Goal: Communication & Community: Share content

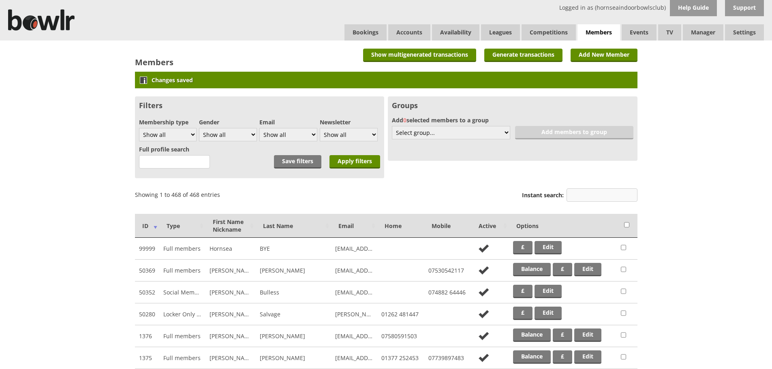
click at [593, 198] on input "Instant search:" at bounding box center [602, 195] width 71 height 13
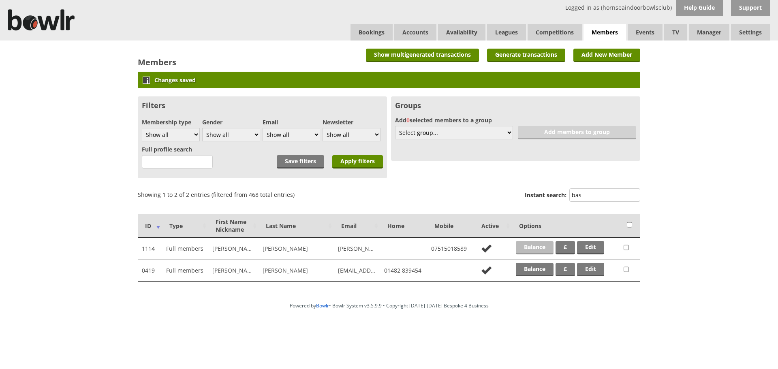
type input "bas"
click at [529, 245] on link "Balance" at bounding box center [535, 247] width 38 height 13
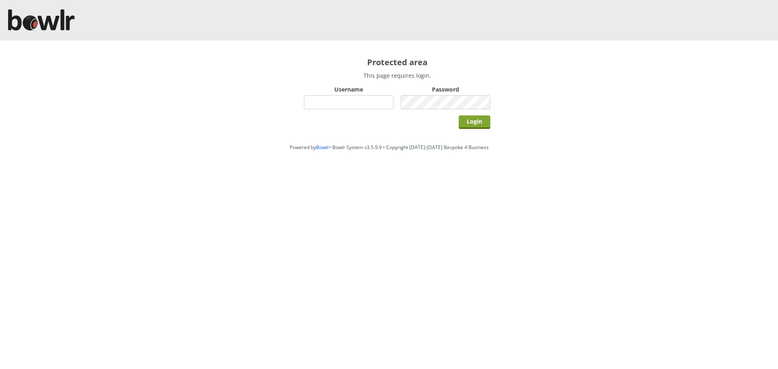
type input "hornseaindoorbowlsclub"
click at [479, 121] on input "Login" at bounding box center [475, 122] width 32 height 13
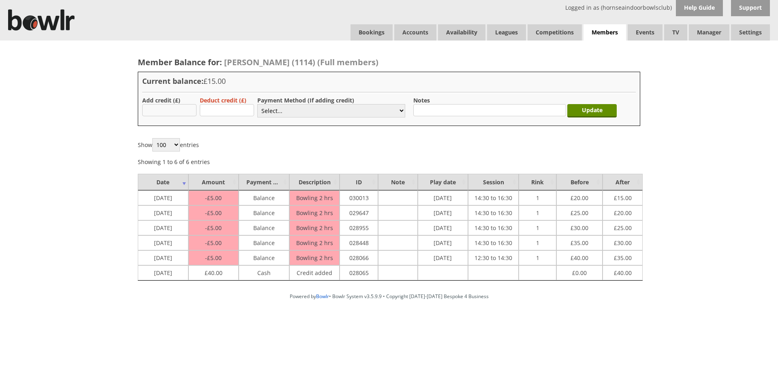
click at [172, 107] on input "text" at bounding box center [169, 110] width 54 height 12
type input "20.00"
click at [278, 111] on select "Select... Cash Card Cheque Bank Transfer Other Member Card Gift Voucher Balance" at bounding box center [331, 110] width 148 height 13
select select "1"
click at [257, 104] on select "Select... Cash Card Cheque Bank Transfer Other Member Card Gift Voucher Balance" at bounding box center [331, 110] width 148 height 13
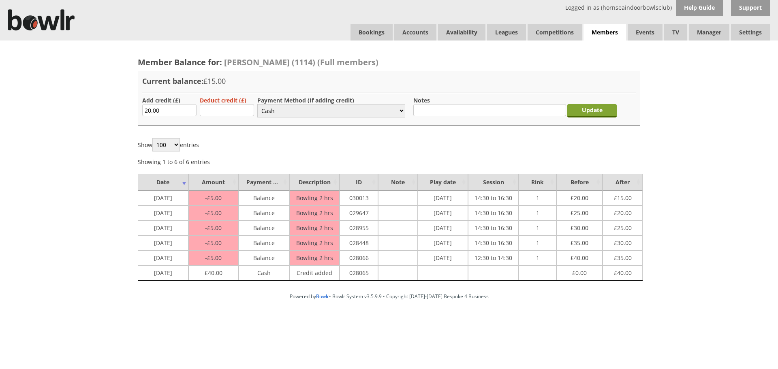
click at [585, 109] on input "Update" at bounding box center [592, 110] width 49 height 13
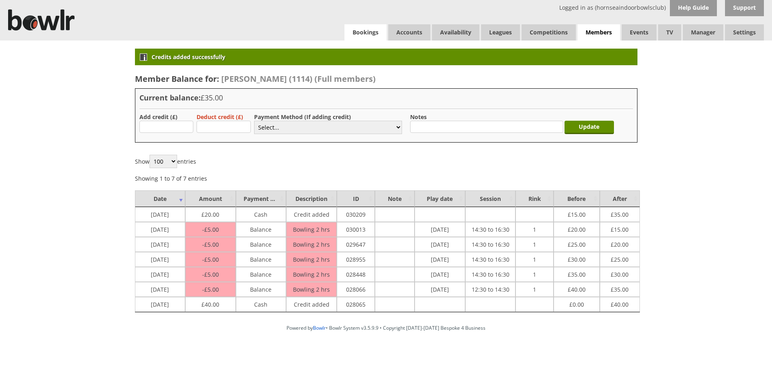
click at [359, 32] on link "Bookings" at bounding box center [366, 32] width 42 height 16
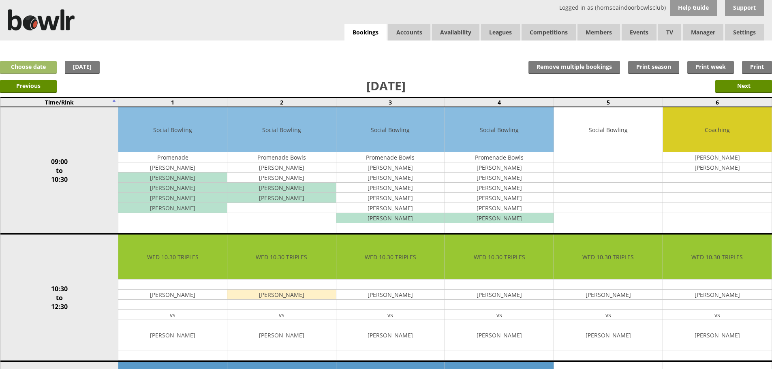
click at [30, 68] on link "Choose date" at bounding box center [28, 67] width 57 height 13
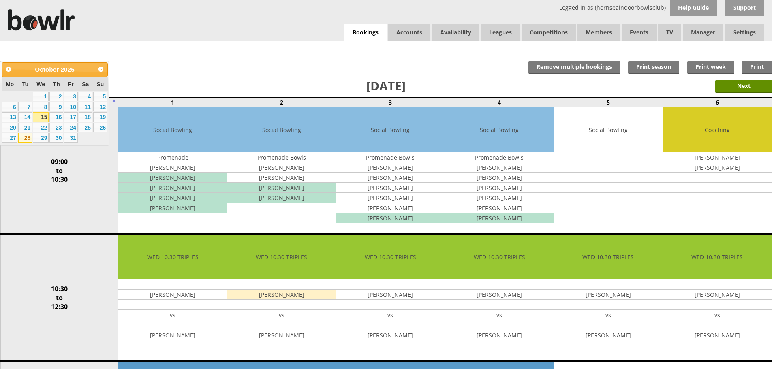
click at [21, 137] on link "28" at bounding box center [25, 138] width 14 height 10
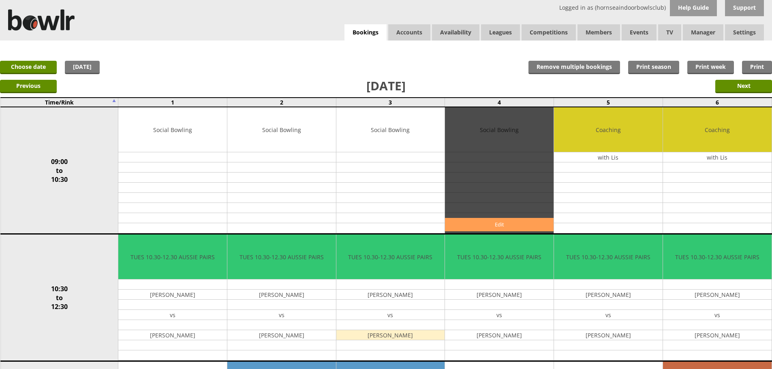
click at [490, 226] on link "Edit" at bounding box center [499, 224] width 109 height 13
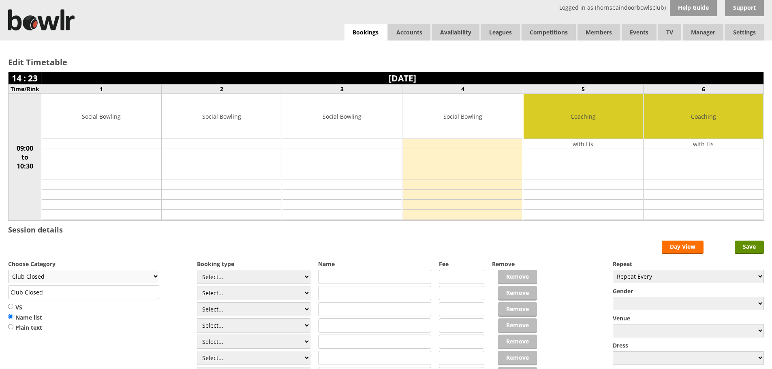
click at [150, 279] on select "Club Closed Singles League Triples League Pairs League Friendly Social Bowling …" at bounding box center [83, 276] width 151 height 13
select select "133"
click at [8, 270] on select "Club Closed Singles League Triples League Pairs League Friendly Social Bowling …" at bounding box center [83, 276] width 151 height 13
type input "Coaching"
click at [338, 278] on input "text" at bounding box center [375, 277] width 114 height 14
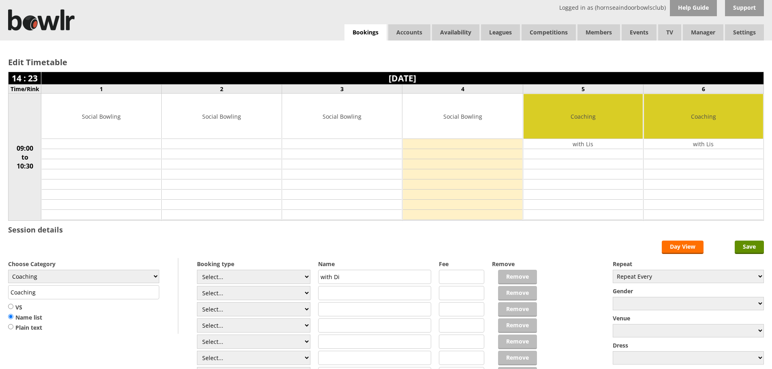
type input "with Di"
click at [335, 296] on input "text" at bounding box center [375, 293] width 114 height 14
type input "Hazel Grant (Less 3)"
click at [752, 246] on input "Save" at bounding box center [749, 247] width 29 height 13
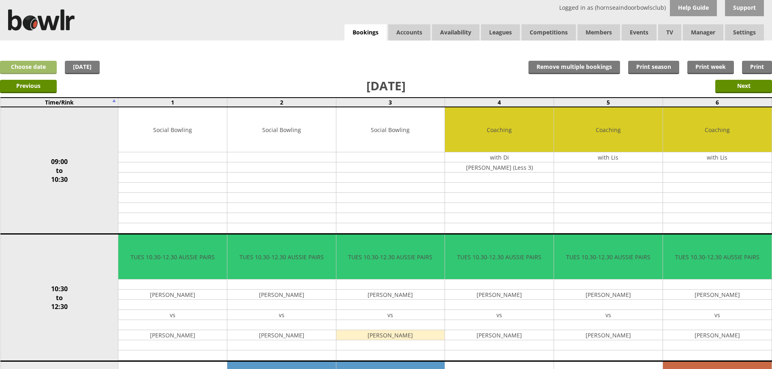
click at [34, 66] on link "Choose date" at bounding box center [28, 67] width 57 height 13
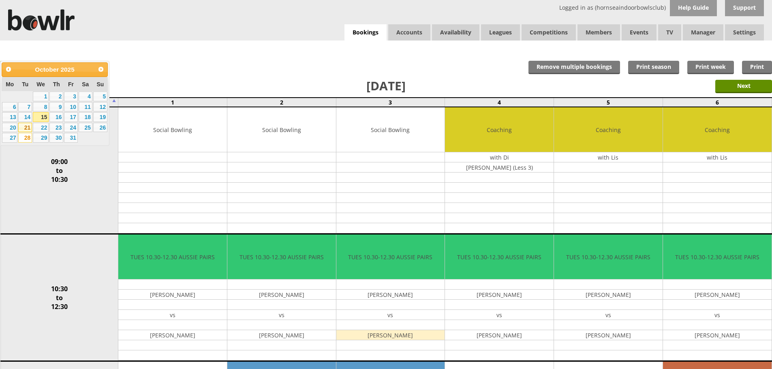
click at [28, 129] on link "21" at bounding box center [25, 128] width 14 height 10
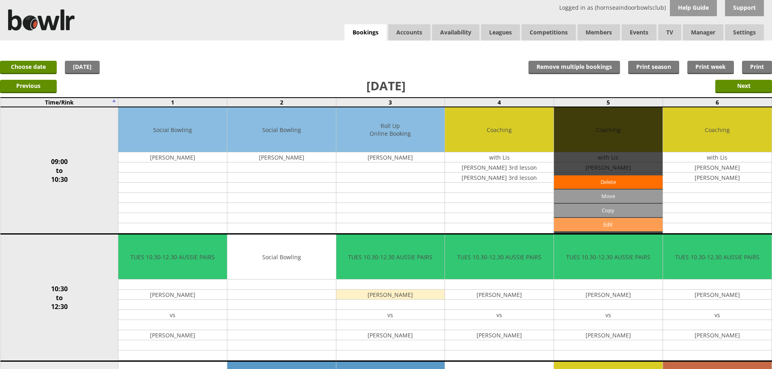
click at [596, 225] on link "Edit" at bounding box center [608, 224] width 109 height 13
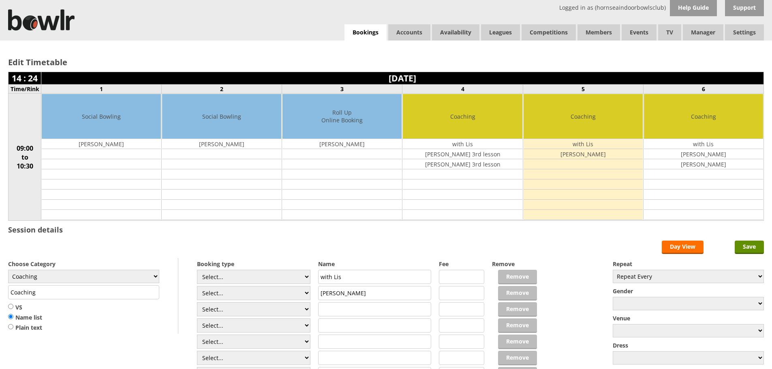
click at [362, 313] on input "text" at bounding box center [375, 309] width 114 height 14
type input "Steve Lapworth"
click at [379, 294] on input "Andrew" at bounding box center [375, 293] width 114 height 14
type input "[PERSON_NAME] (Less 2)"
click at [374, 312] on input "Steve Lapworth" at bounding box center [375, 309] width 114 height 14
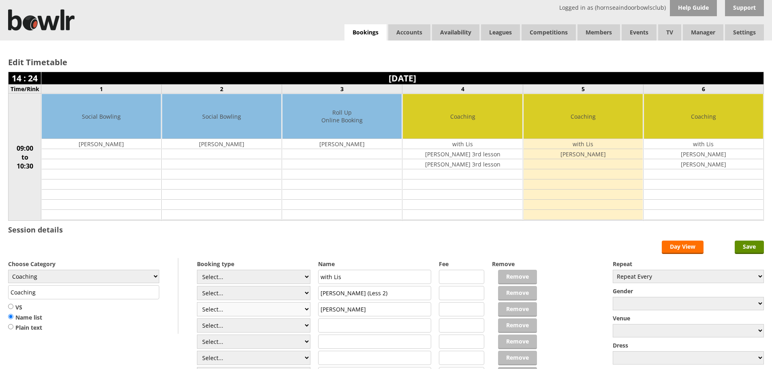
click at [306, 308] on select "Select... Club Competition (Member) Club Competition (Visitor) National (Member…" at bounding box center [254, 309] width 114 height 14
select select "1_54"
click at [197, 302] on select "Select... Club Competition (Member) Club Competition (Visitor) National (Member…" at bounding box center [254, 309] width 114 height 14
type input "3.0000"
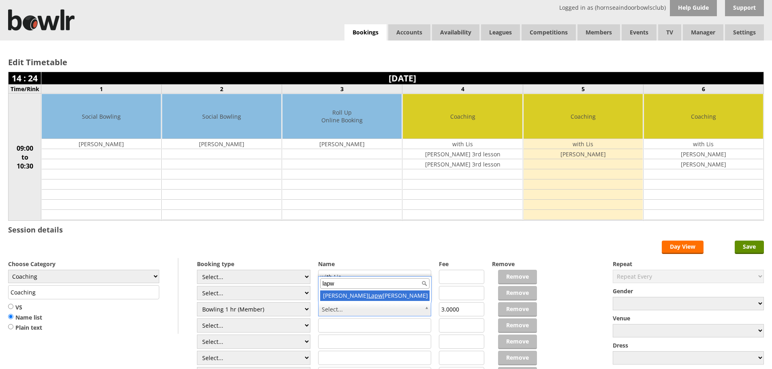
type input "lapw"
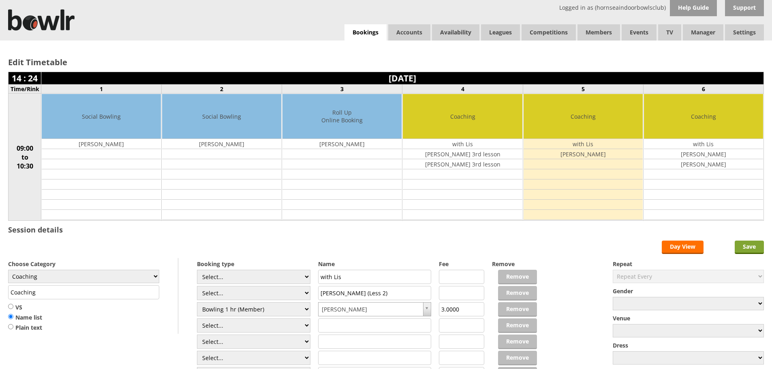
click at [757, 248] on input "Save" at bounding box center [749, 247] width 29 height 13
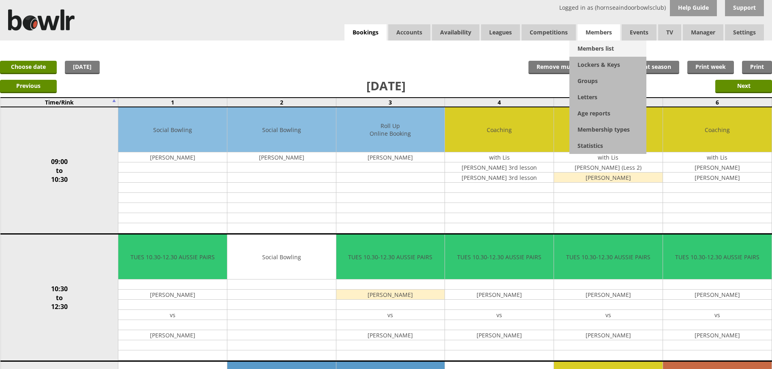
click at [596, 47] on link "Members list" at bounding box center [608, 49] width 77 height 16
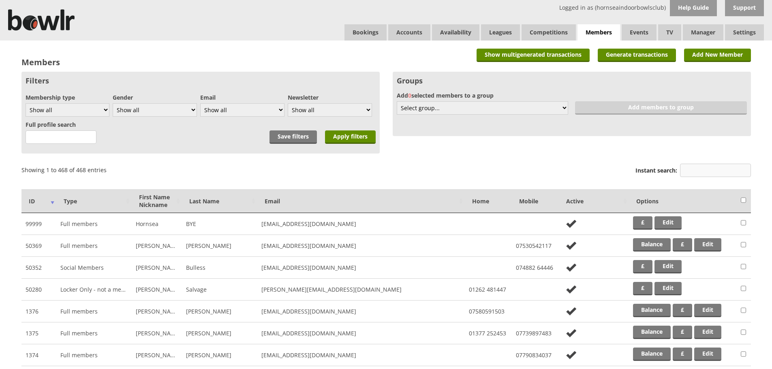
click at [714, 172] on input "Instant search:" at bounding box center [715, 170] width 71 height 13
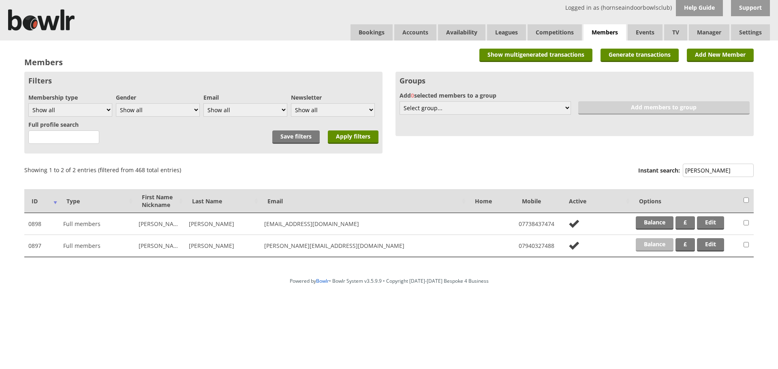
type input "steele"
click at [664, 245] on link "Balance" at bounding box center [655, 244] width 38 height 13
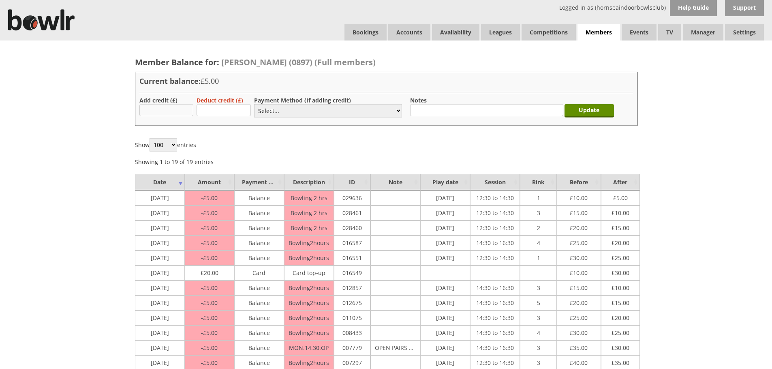
click at [165, 108] on input "text" at bounding box center [166, 110] width 54 height 12
type input "40.00"
click at [299, 112] on select "Select... Cash Card Cheque Bank Transfer Other Member Card Gift Voucher Balance" at bounding box center [328, 110] width 148 height 13
select select "1"
click at [254, 104] on select "Select... Cash Card Cheque Bank Transfer Other Member Card Gift Voucher Balance" at bounding box center [328, 110] width 148 height 13
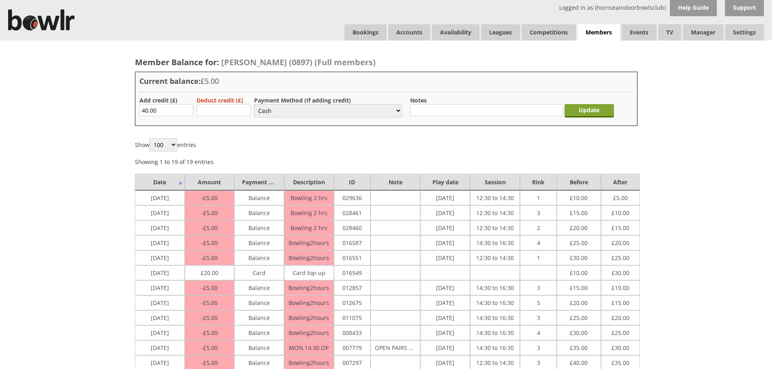
drag, startPoint x: 607, startPoint y: 112, endPoint x: 600, endPoint y: 109, distance: 7.8
click at [606, 112] on input "Update" at bounding box center [589, 110] width 49 height 13
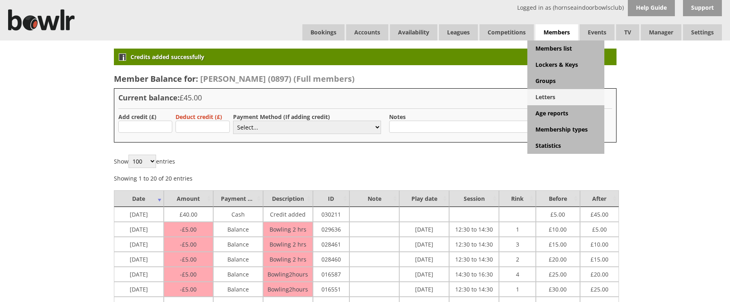
click at [547, 96] on link "Letters" at bounding box center [565, 97] width 77 height 16
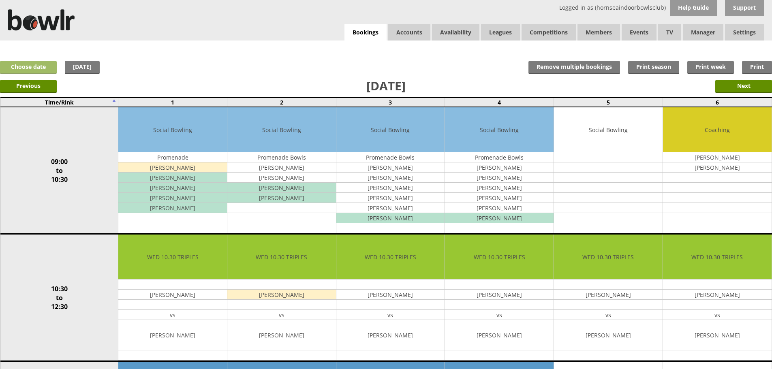
click at [40, 70] on link "Choose date" at bounding box center [28, 67] width 57 height 13
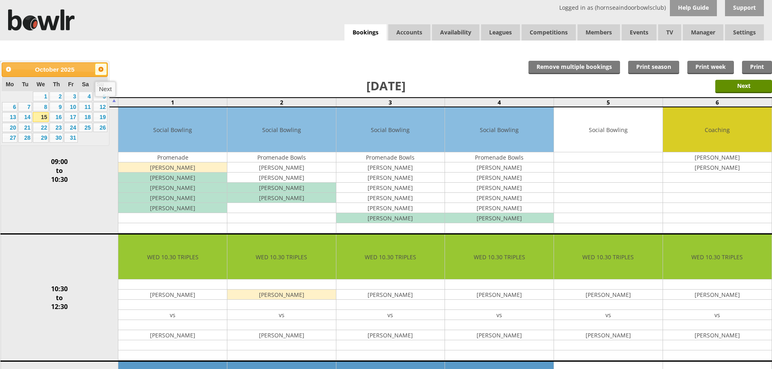
click at [100, 69] on span "Next" at bounding box center [101, 69] width 6 height 6
click at [99, 71] on span "Next" at bounding box center [101, 69] width 6 height 6
click at [102, 107] on link "11" at bounding box center [100, 107] width 14 height 10
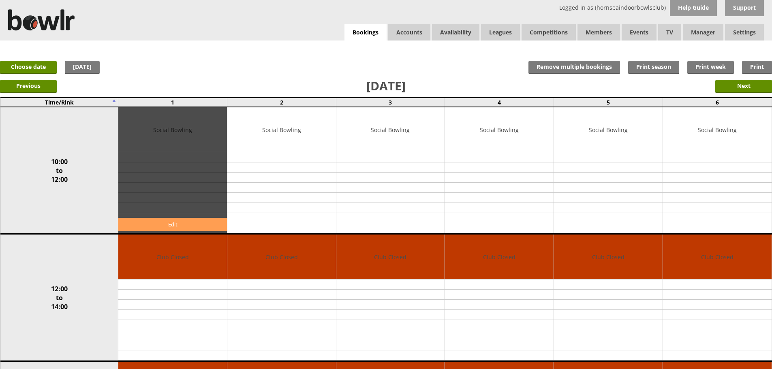
click at [158, 223] on link "Edit" at bounding box center [172, 224] width 109 height 13
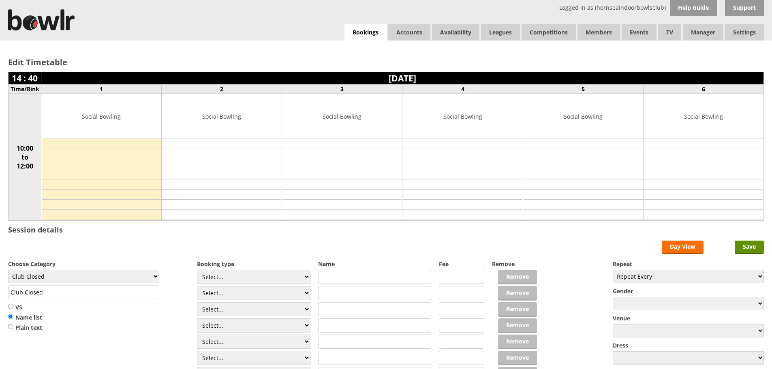
click at [11, 306] on input "VS" at bounding box center [10, 307] width 5 height 6
radio input "true"
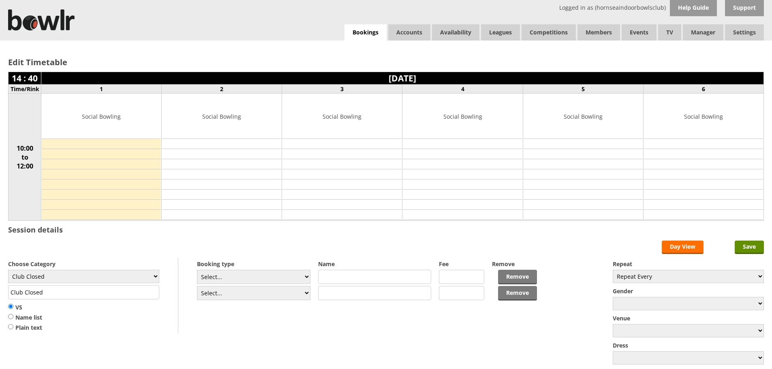
click at [343, 277] on input "text" at bounding box center [375, 277] width 114 height 14
type input "Promenade Bowls Club"
click at [336, 289] on input "text" at bounding box center [375, 293] width 114 height 14
type input "[PERSON_NAME] Pidsea BC"
click at [747, 246] on input "Save" at bounding box center [749, 247] width 29 height 13
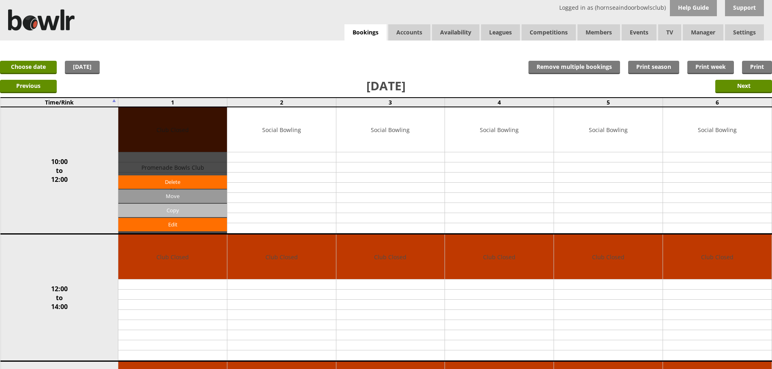
click at [161, 208] on input "Copy" at bounding box center [172, 210] width 109 height 13
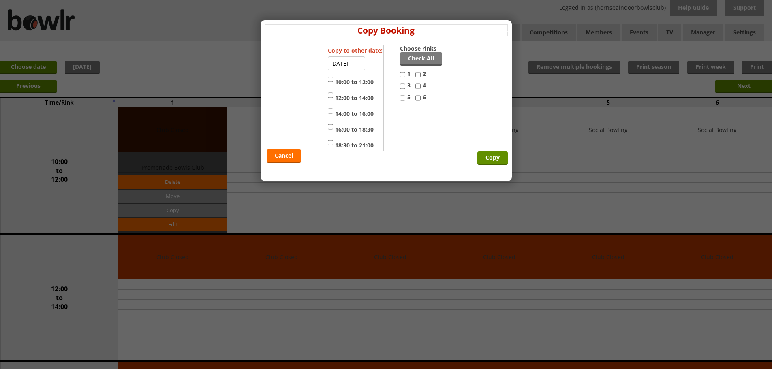
drag, startPoint x: 418, startPoint y: 73, endPoint x: 404, endPoint y: 88, distance: 20.6
click at [417, 76] on input "2" at bounding box center [418, 75] width 5 height 10
checkbox input "true"
click at [403, 88] on input "3" at bounding box center [402, 86] width 5 height 10
checkbox input "true"
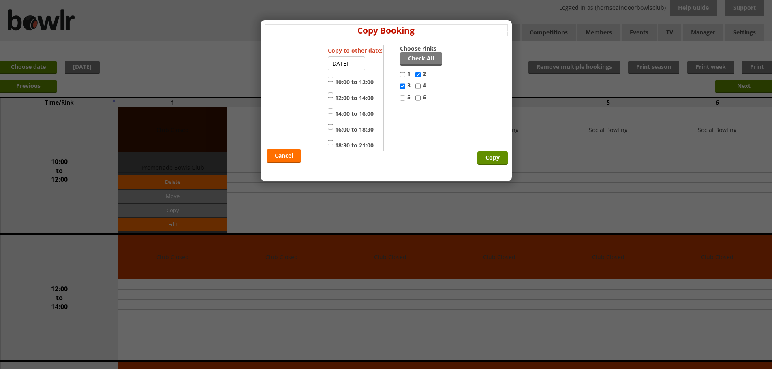
click at [416, 88] on input "4" at bounding box center [418, 86] width 5 height 10
checkbox input "true"
click at [405, 99] on input "5" at bounding box center [402, 98] width 5 height 10
checkbox input "true"
drag, startPoint x: 418, startPoint y: 96, endPoint x: 411, endPoint y: 97, distance: 7.3
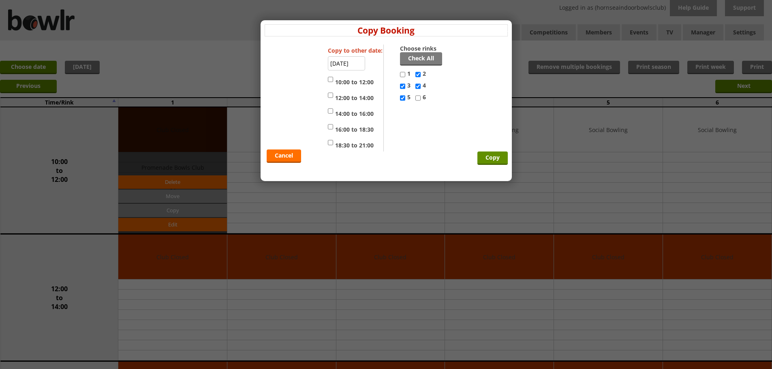
click at [415, 97] on div "Choose rinks Check All 1 2 3 4 5 6" at bounding box center [422, 75] width 44 height 60
click at [334, 80] on label "10:00 to 12:00" at bounding box center [351, 81] width 46 height 12
click at [333, 80] on input "10:00 to 12:00" at bounding box center [330, 80] width 5 height 10
checkbox input "true"
click at [417, 98] on input "6" at bounding box center [418, 98] width 5 height 10
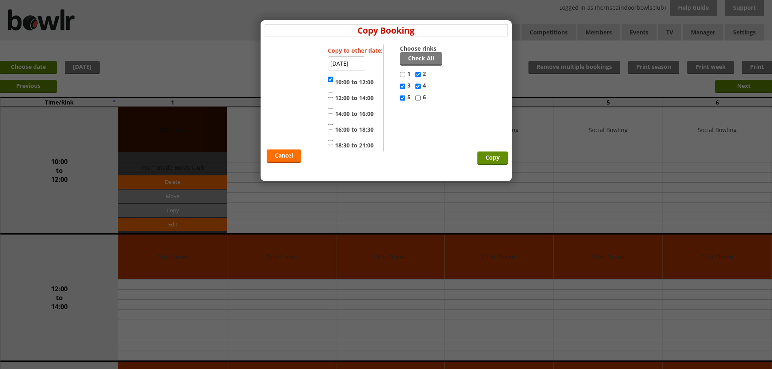
checkbox input "true"
click at [482, 156] on input "Copy" at bounding box center [493, 158] width 30 height 13
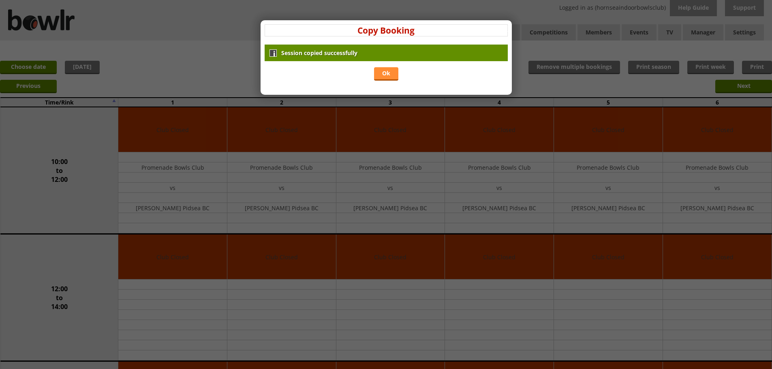
click at [383, 76] on link "Ok" at bounding box center [386, 73] width 24 height 13
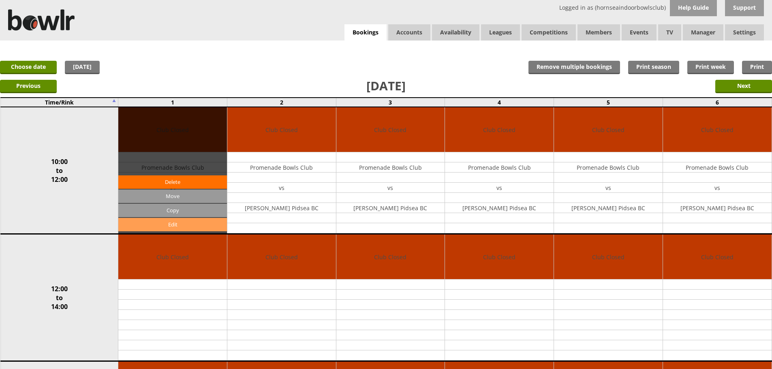
click at [191, 224] on link "Edit" at bounding box center [172, 224] width 109 height 13
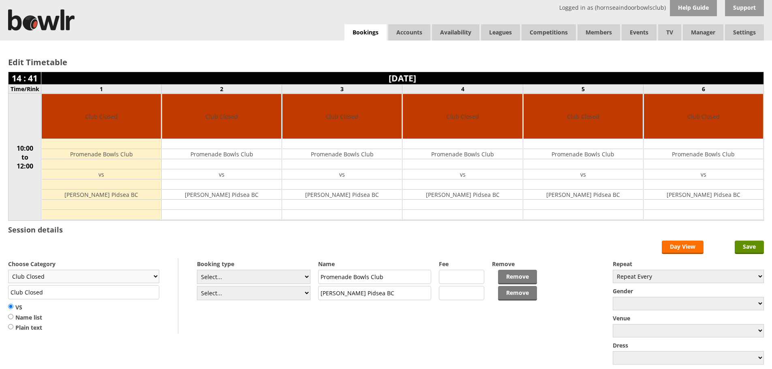
click at [130, 274] on select "Club Closed Singles League Triples League Pairs League Friendly Social Bowling …" at bounding box center [83, 276] width 151 height 13
select select "131"
click at [8, 270] on select "Club Closed Singles League Triples League Pairs League Friendly Social Bowling …" at bounding box center [83, 276] width 151 height 13
type input "Friendly"
click at [752, 248] on input "Save" at bounding box center [749, 247] width 29 height 13
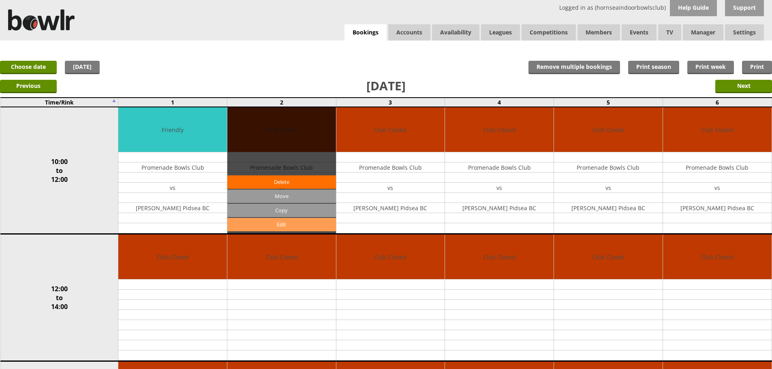
click at [262, 226] on link "Edit" at bounding box center [281, 224] width 109 height 13
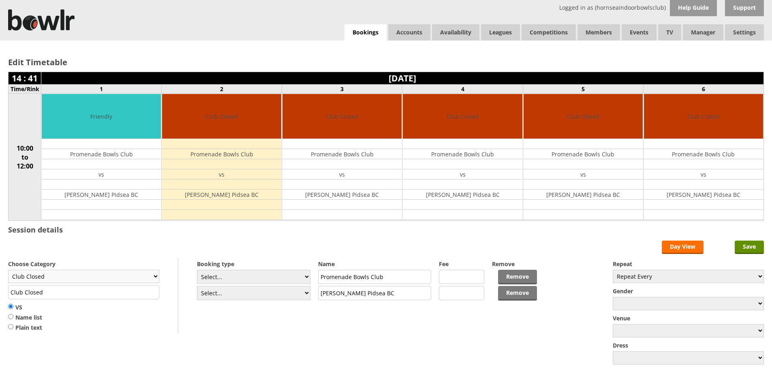
click at [154, 274] on select "Club Closed Singles League Triples League Pairs League Friendly Social Bowling …" at bounding box center [83, 276] width 151 height 13
select select "131"
click at [8, 270] on select "Club Closed Singles League Triples League Pairs League Friendly Social Bowling …" at bounding box center [83, 276] width 151 height 13
type input "Friendly"
drag, startPoint x: 748, startPoint y: 247, endPoint x: 646, endPoint y: 233, distance: 102.3
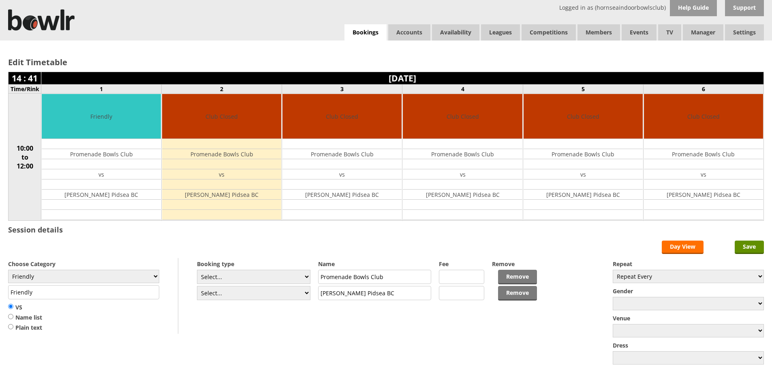
click at [744, 245] on input "Save" at bounding box center [749, 247] width 29 height 13
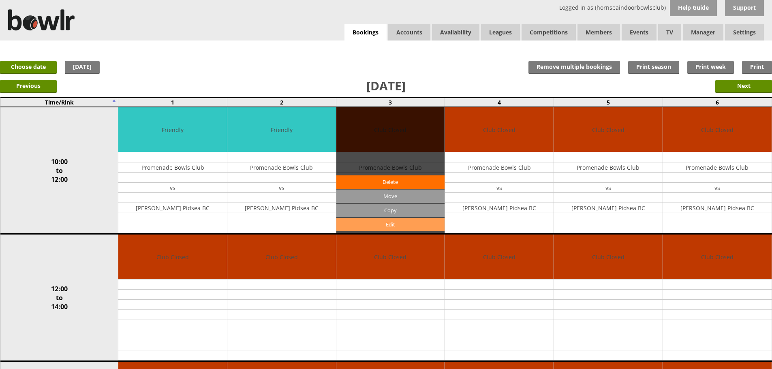
click at [389, 226] on link "Edit" at bounding box center [390, 224] width 109 height 13
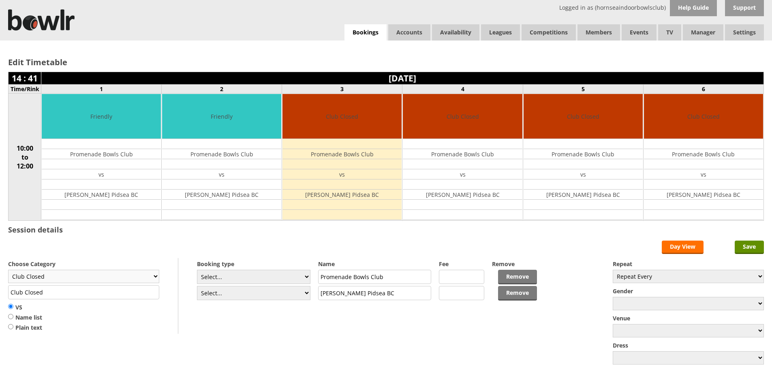
click at [71, 278] on select "Club Closed Singles League Triples League Pairs League Friendly Social Bowling …" at bounding box center [83, 276] width 151 height 13
select select "131"
click at [8, 270] on select "Club Closed Singles League Triples League Pairs League Friendly Social Bowling …" at bounding box center [83, 276] width 151 height 13
type input "Friendly"
drag, startPoint x: 743, startPoint y: 245, endPoint x: 698, endPoint y: 234, distance: 46.3
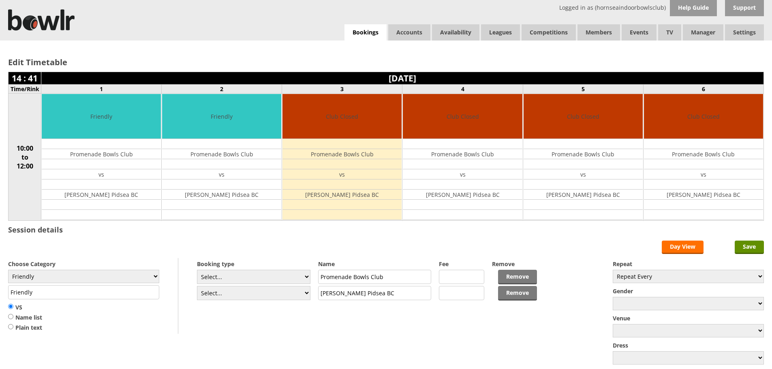
click at [743, 245] on input "Save" at bounding box center [749, 247] width 29 height 13
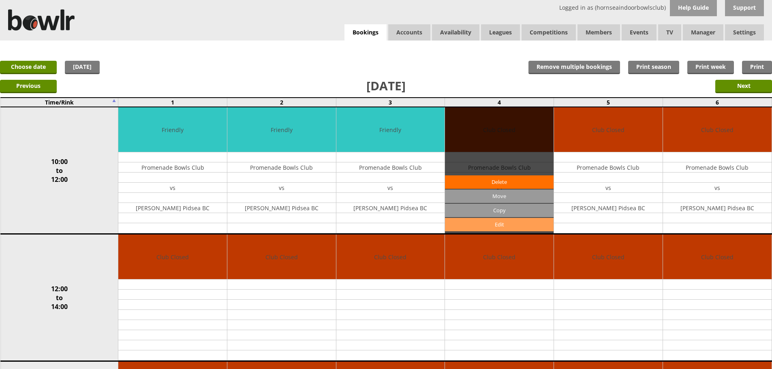
click at [483, 224] on link "Edit" at bounding box center [499, 224] width 109 height 13
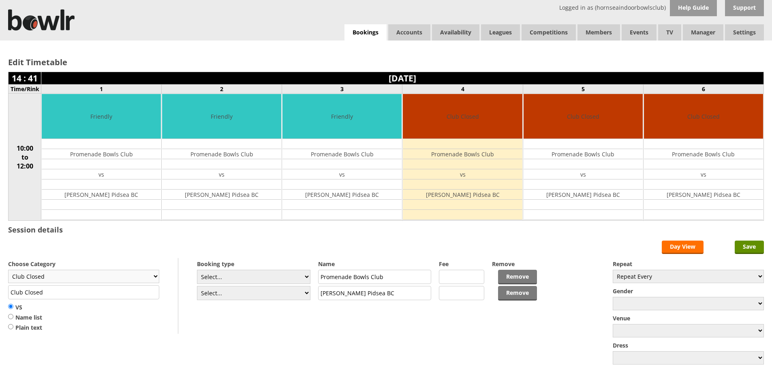
click at [155, 274] on select "Club Closed Singles League Triples League Pairs League Friendly Social Bowling …" at bounding box center [83, 276] width 151 height 13
select select "131"
click at [8, 270] on select "Club Closed Singles League Triples League Pairs League Friendly Social Bowling …" at bounding box center [83, 276] width 151 height 13
type input "Friendly"
click at [748, 243] on input "Save" at bounding box center [749, 247] width 29 height 13
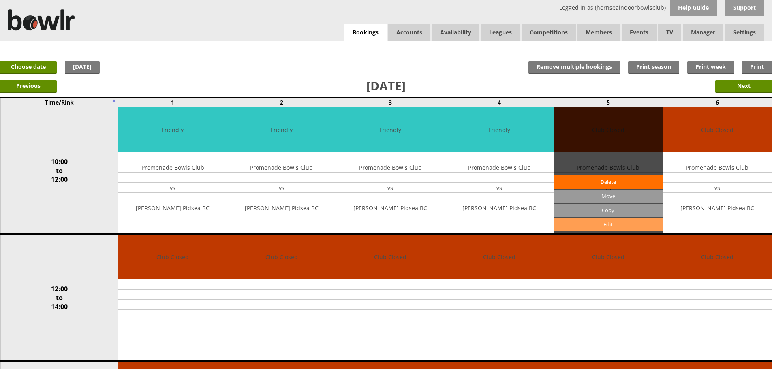
click at [600, 224] on link "Edit" at bounding box center [608, 224] width 109 height 13
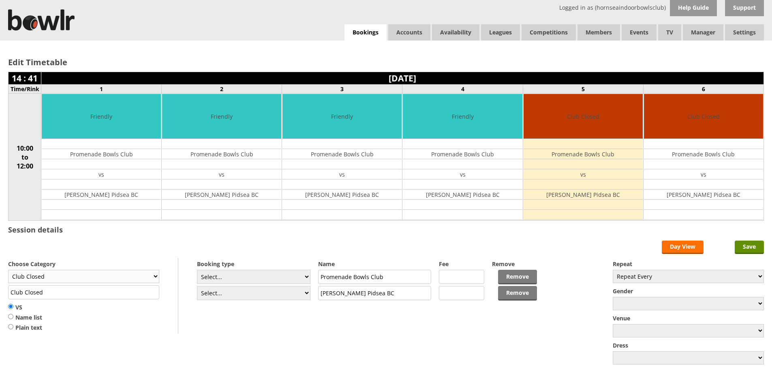
click at [155, 275] on select "Club Closed Singles League Triples League Pairs League Friendly Social Bowling …" at bounding box center [83, 276] width 151 height 13
select select "131"
click at [8, 270] on select "Club Closed Singles League Triples League Pairs League Friendly Social Bowling …" at bounding box center [83, 276] width 151 height 13
type input "Friendly"
click at [750, 248] on input "Save" at bounding box center [749, 247] width 29 height 13
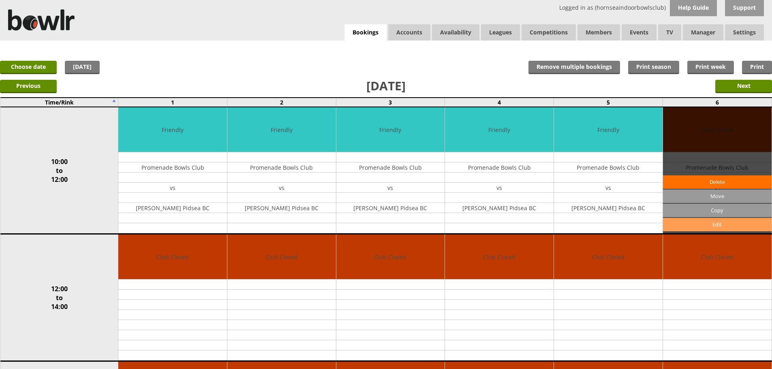
click at [712, 225] on link "Edit" at bounding box center [717, 224] width 109 height 13
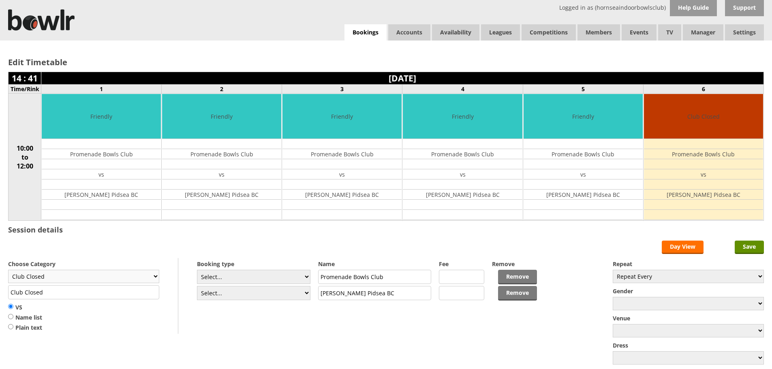
click at [115, 277] on select "Club Closed Singles League Triples League Pairs League Friendly Social Bowling …" at bounding box center [83, 276] width 151 height 13
select select "131"
click at [8, 270] on select "Club Closed Singles League Triples League Pairs League Friendly Social Bowling …" at bounding box center [83, 276] width 151 height 13
type input "Friendly"
click at [749, 249] on input "Save" at bounding box center [749, 247] width 29 height 13
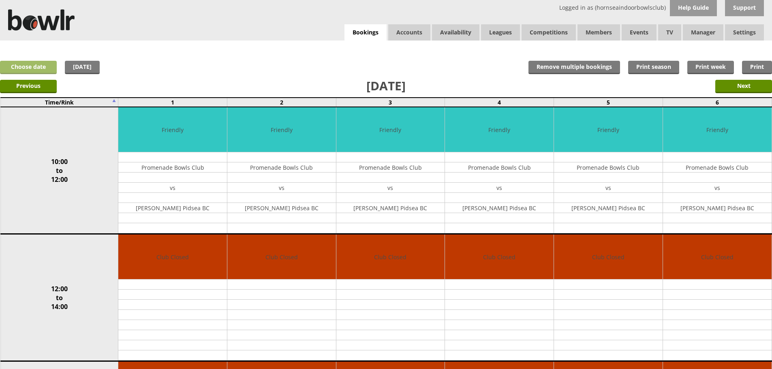
click at [23, 67] on link "Choose date" at bounding box center [28, 67] width 57 height 13
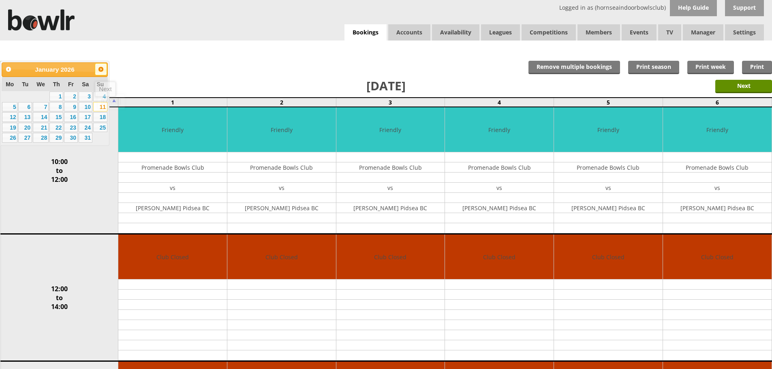
click at [99, 69] on span "Next" at bounding box center [101, 69] width 6 height 6
click at [102, 117] on link "15" at bounding box center [100, 117] width 14 height 10
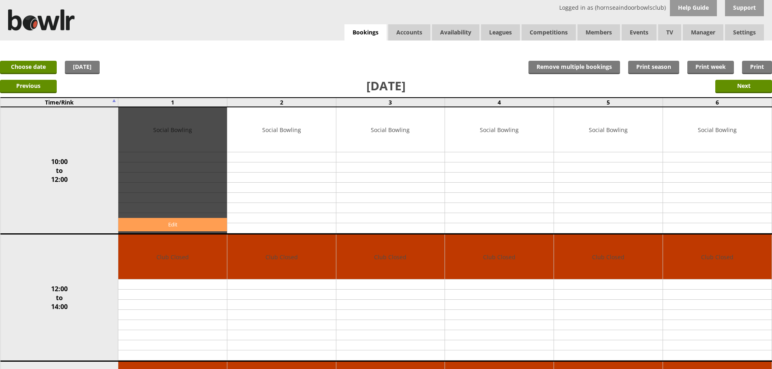
click at [171, 227] on link "Edit" at bounding box center [172, 224] width 109 height 13
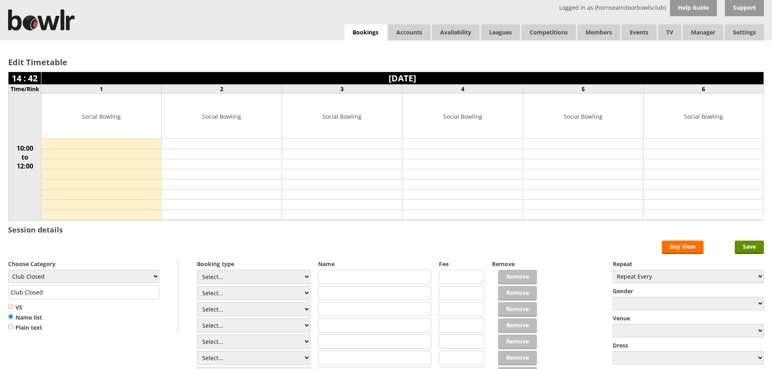
click at [346, 279] on input "text" at bounding box center [375, 277] width 114 height 14
drag, startPoint x: 11, startPoint y: 307, endPoint x: 37, endPoint y: 296, distance: 28.7
click at [13, 307] on input "VS" at bounding box center [10, 307] width 5 height 6
radio input "true"
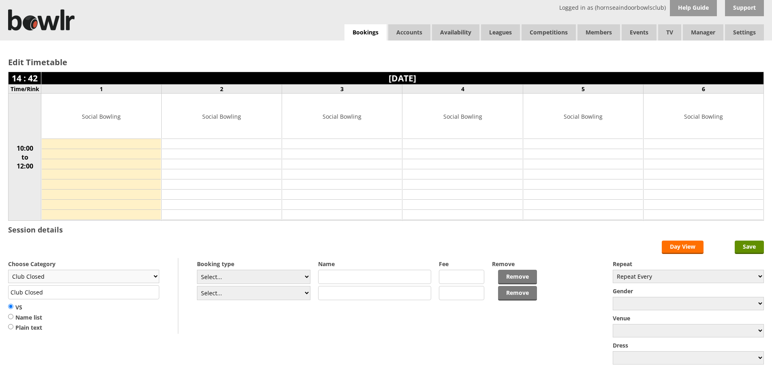
click at [156, 276] on select "Club Closed Singles League Triples League Pairs League Friendly Social Bowling …" at bounding box center [83, 276] width 151 height 13
select select "131"
click at [8, 270] on select "Club Closed Singles League Triples League Pairs League Friendly Social Bowling …" at bounding box center [83, 276] width 151 height 13
type input "Friendly"
click at [347, 279] on input "text" at bounding box center [375, 277] width 114 height 14
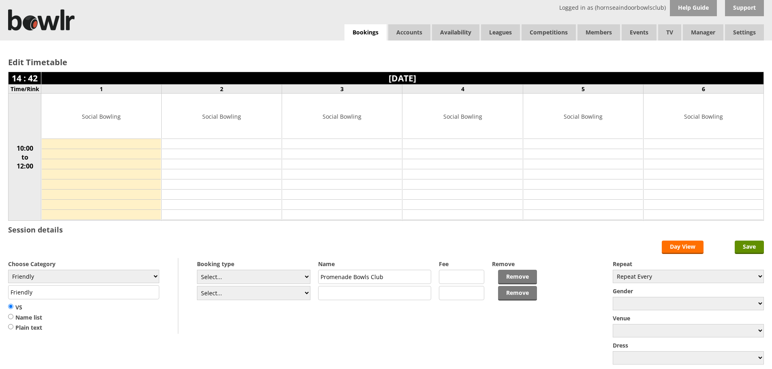
type input "Promenade Bowls Club"
click at [333, 292] on input "text" at bounding box center [375, 293] width 114 height 14
click at [344, 295] on input "Hornsea Bowls Club" at bounding box center [375, 293] width 114 height 14
type input "Hornsea Outdoor Bowls Club"
click at [749, 246] on input "Save" at bounding box center [749, 247] width 29 height 13
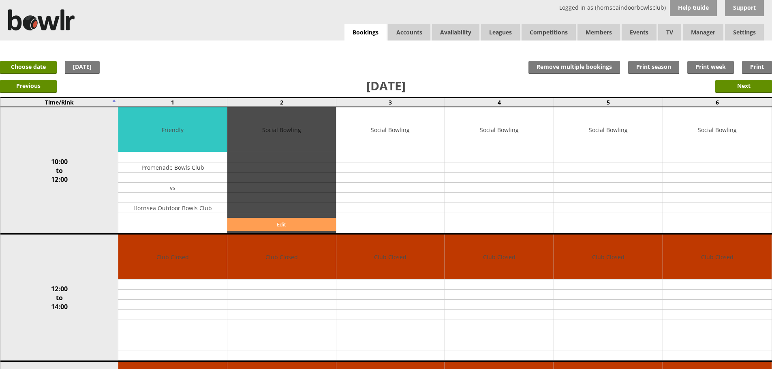
click at [263, 221] on link "Edit" at bounding box center [281, 224] width 109 height 13
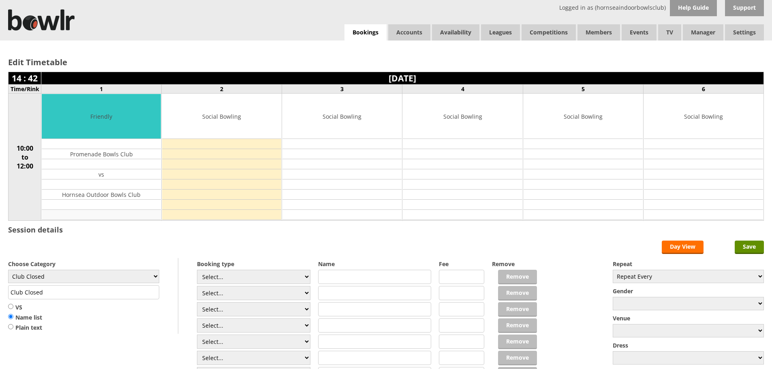
click at [115, 210] on td at bounding box center [101, 215] width 119 height 10
drag, startPoint x: 748, startPoint y: 246, endPoint x: 548, endPoint y: 235, distance: 201.0
click at [745, 246] on input "Save" at bounding box center [749, 247] width 29 height 13
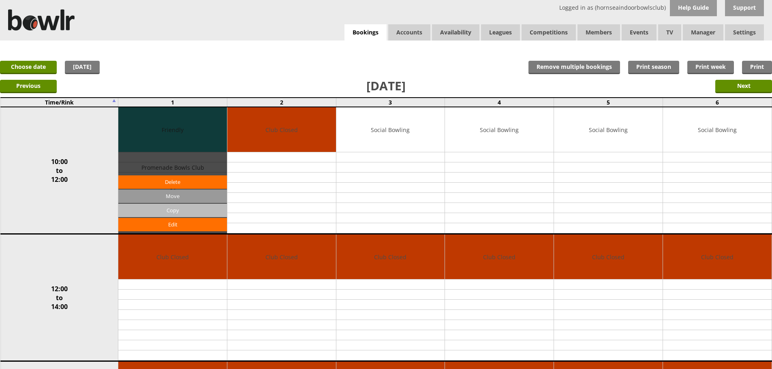
click at [165, 207] on input "Copy" at bounding box center [172, 210] width 109 height 13
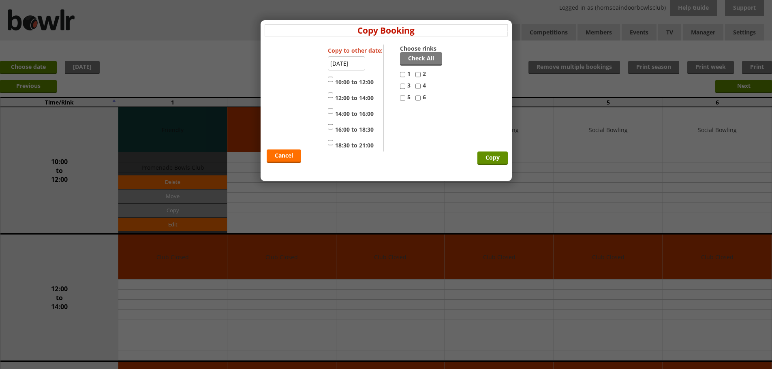
drag, startPoint x: 418, startPoint y: 74, endPoint x: 408, endPoint y: 81, distance: 12.3
click at [416, 75] on input "2" at bounding box center [418, 75] width 5 height 10
checkbox input "true"
click at [402, 86] on input "3" at bounding box center [402, 86] width 5 height 10
checkbox input "true"
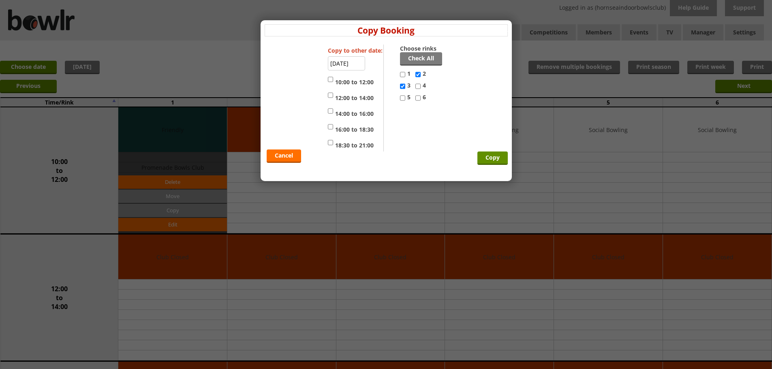
drag, startPoint x: 418, startPoint y: 85, endPoint x: 407, endPoint y: 93, distance: 14.3
click at [418, 86] on input "4" at bounding box center [418, 86] width 5 height 10
checkbox input "true"
drag, startPoint x: 405, startPoint y: 99, endPoint x: 413, endPoint y: 99, distance: 8.1
click at [407, 99] on label "5" at bounding box center [407, 99] width 15 height 12
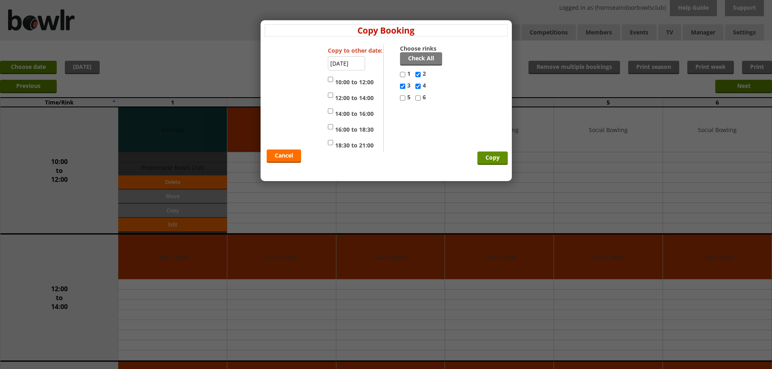
click at [405, 99] on input "5" at bounding box center [402, 98] width 5 height 10
checkbox input "true"
drag, startPoint x: 418, startPoint y: 97, endPoint x: 395, endPoint y: 91, distance: 24.3
click at [415, 97] on div "Choose rinks Check All 1 2 3 4 5 6" at bounding box center [422, 75] width 44 height 60
click at [331, 79] on input "10:00 to 12:00" at bounding box center [330, 80] width 5 height 10
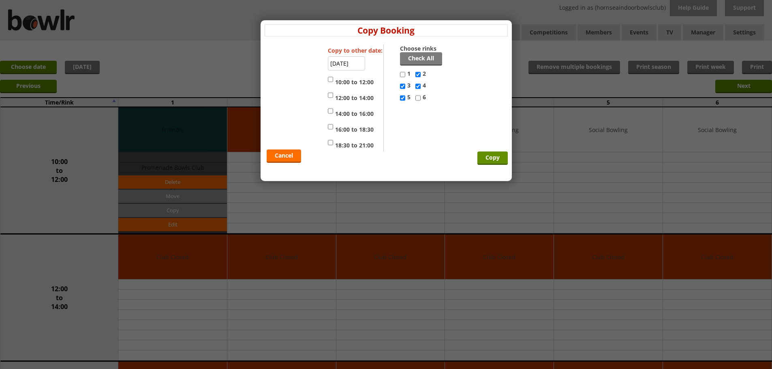
checkbox input "true"
click at [503, 159] on input "Copy" at bounding box center [493, 158] width 30 height 13
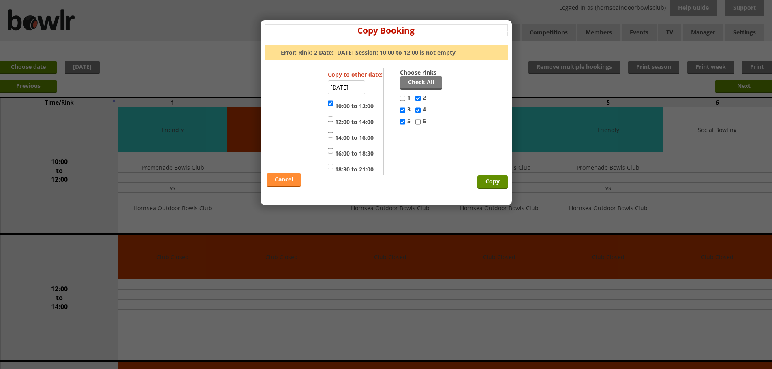
click at [285, 183] on link "Cancel" at bounding box center [284, 180] width 34 height 13
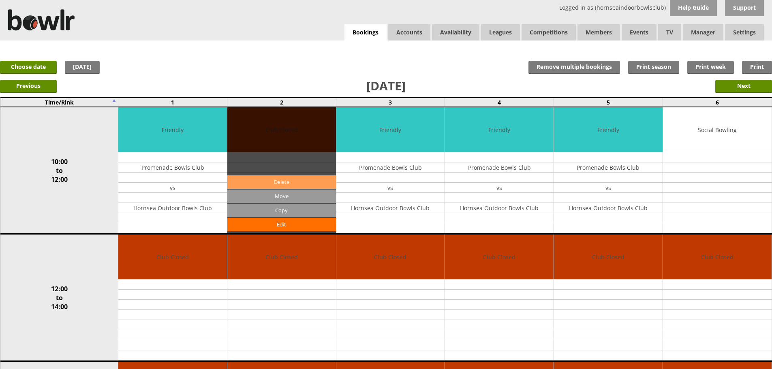
click at [287, 181] on link "Delete" at bounding box center [281, 182] width 109 height 13
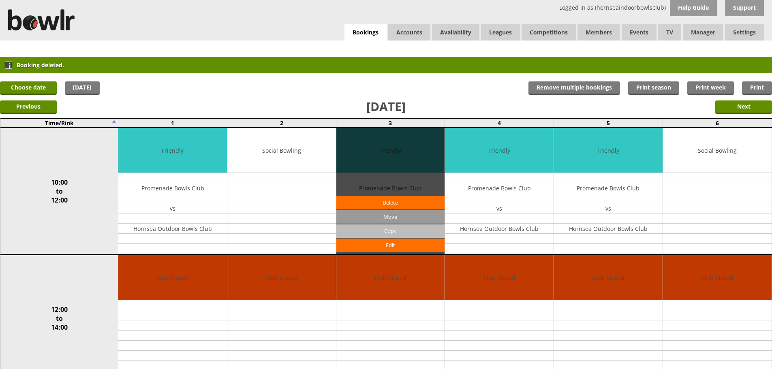
click at [382, 231] on input "Copy" at bounding box center [390, 231] width 109 height 13
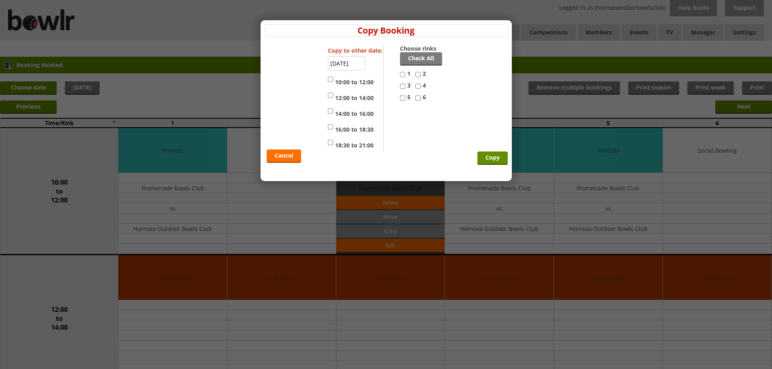
drag, startPoint x: 419, startPoint y: 98, endPoint x: 414, endPoint y: 91, distance: 8.1
click at [419, 97] on input "6" at bounding box center [418, 98] width 5 height 10
checkbox input "true"
drag, startPoint x: 419, startPoint y: 73, endPoint x: 401, endPoint y: 84, distance: 20.9
click at [416, 74] on input "2" at bounding box center [418, 75] width 5 height 10
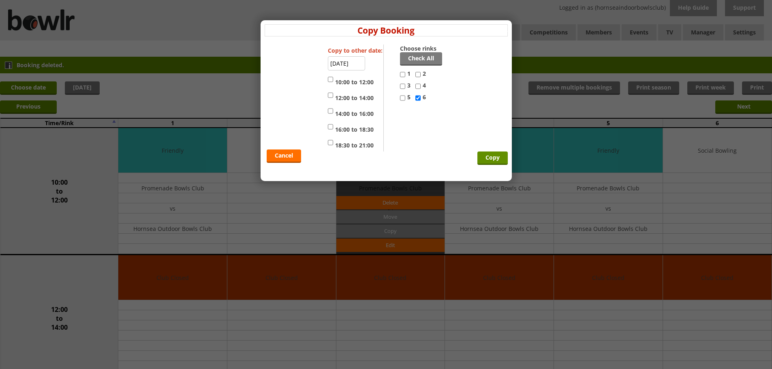
checkbox input "true"
click at [330, 78] on input "10:00 to 12:00" at bounding box center [330, 80] width 5 height 10
checkbox input "true"
click at [495, 156] on input "Copy" at bounding box center [493, 158] width 30 height 13
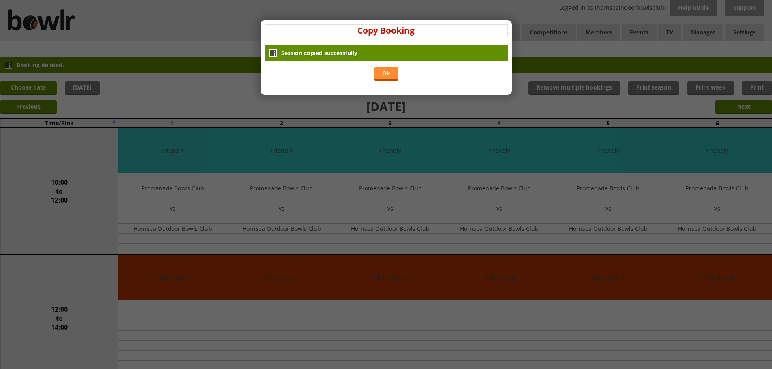
click at [390, 75] on link "Ok" at bounding box center [386, 73] width 24 height 13
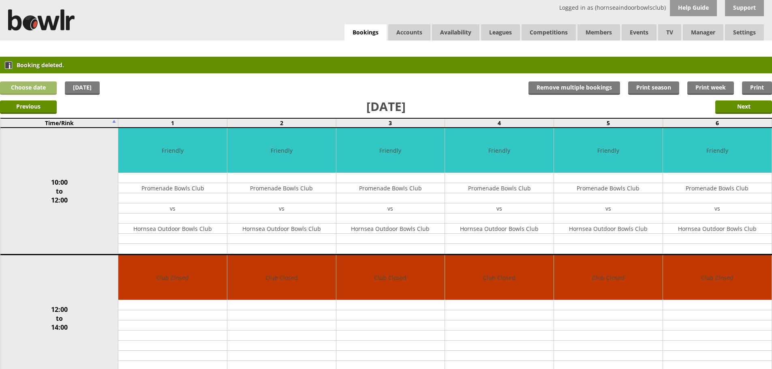
click at [38, 89] on link "Choose date" at bounding box center [28, 87] width 57 height 13
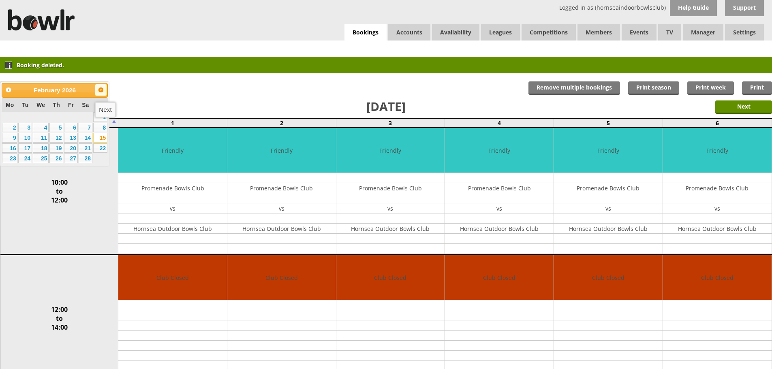
click at [103, 90] on span "Next" at bounding box center [101, 90] width 6 height 6
click at [101, 137] on link "15" at bounding box center [100, 138] width 14 height 10
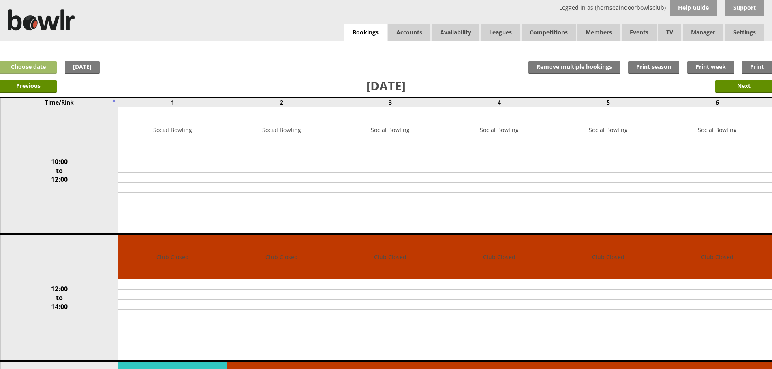
click at [27, 64] on link "Choose date" at bounding box center [28, 67] width 57 height 13
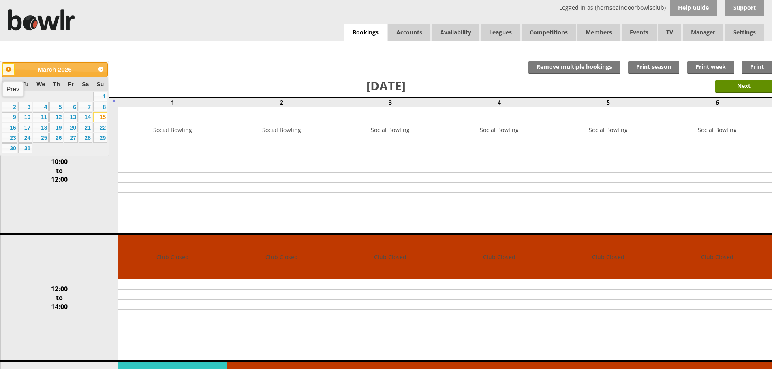
click at [7, 67] on span "Prev" at bounding box center [8, 69] width 6 height 6
click at [7, 68] on span "Prev" at bounding box center [8, 69] width 6 height 6
click at [99, 105] on link "14" at bounding box center [100, 107] width 14 height 10
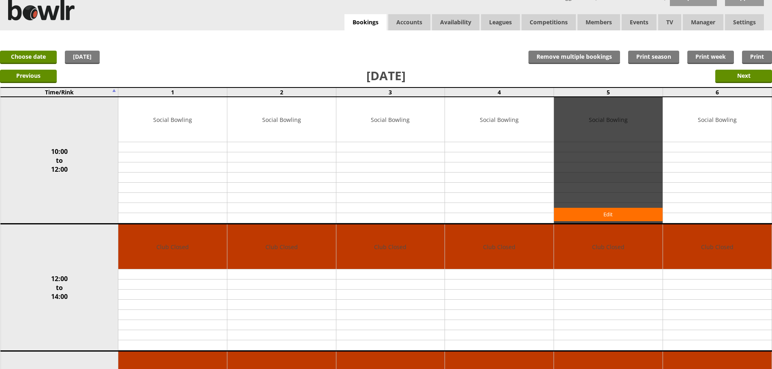
scroll to position [11, 0]
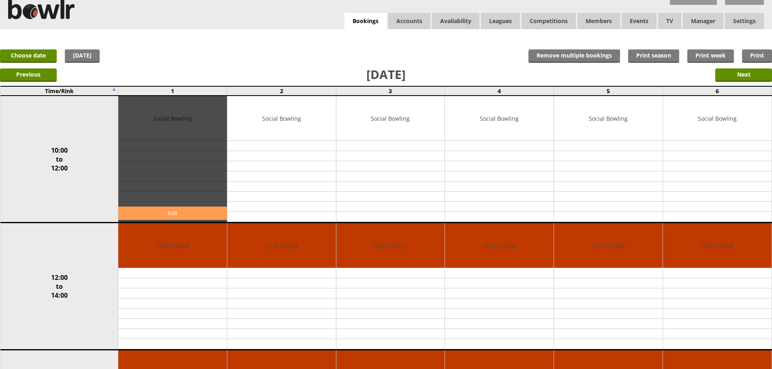
click at [168, 213] on link "Edit" at bounding box center [172, 213] width 109 height 13
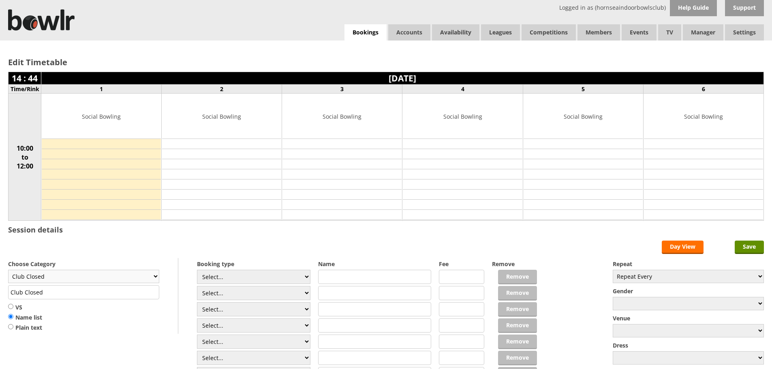
click at [155, 277] on select "Club Closed Singles League Triples League Pairs League Friendly Social Bowling …" at bounding box center [83, 276] width 151 height 13
select select "131"
click at [8, 270] on select "Club Closed Singles League Triples League Pairs League Friendly Social Bowling …" at bounding box center [83, 276] width 151 height 13
type input "Friendly"
click at [366, 279] on input "text" at bounding box center [375, 277] width 114 height 14
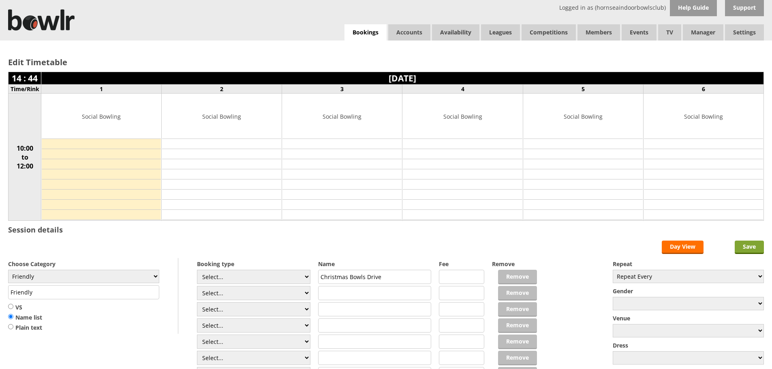
type input "Christmas Bowls Drive"
click at [750, 246] on input "Save" at bounding box center [749, 247] width 29 height 13
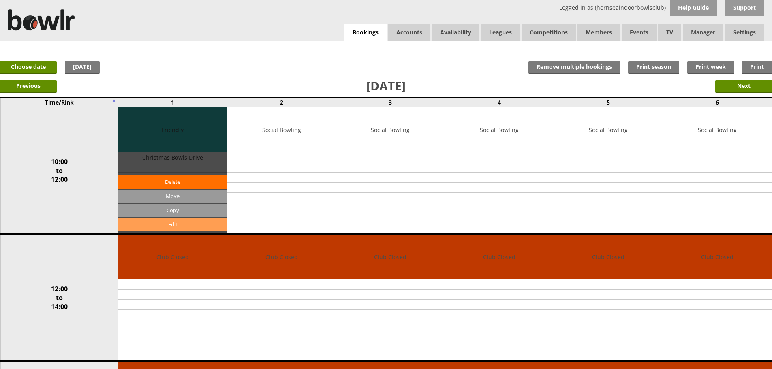
click at [161, 224] on link "Edit" at bounding box center [172, 224] width 109 height 13
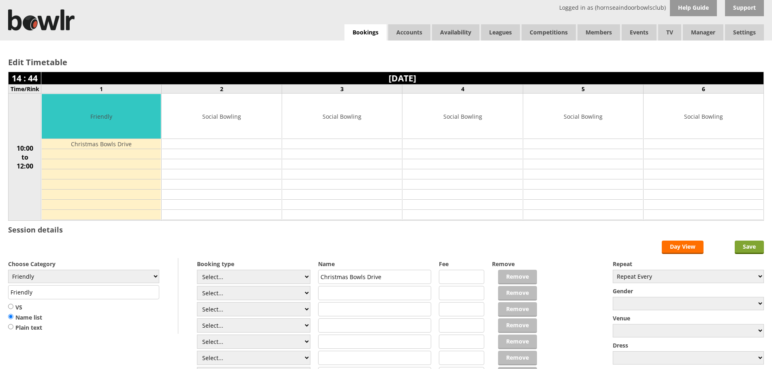
click at [752, 248] on input "Save" at bounding box center [749, 247] width 29 height 13
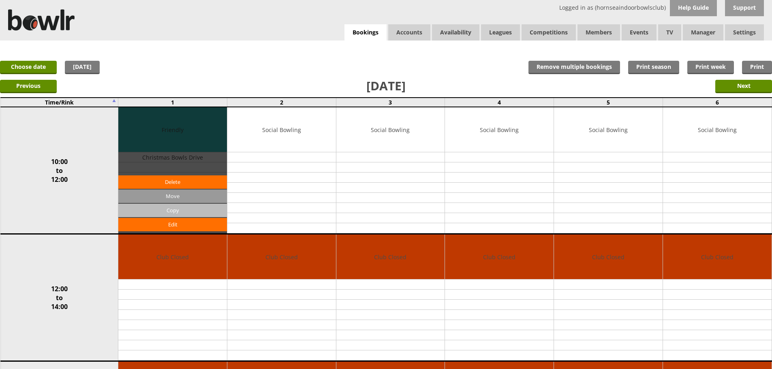
click at [173, 208] on input "Copy" at bounding box center [172, 210] width 109 height 13
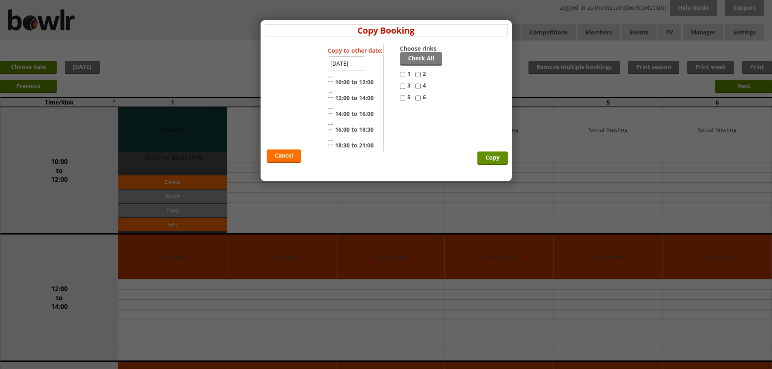
drag, startPoint x: 418, startPoint y: 75, endPoint x: 402, endPoint y: 86, distance: 19.6
click at [417, 76] on input "2" at bounding box center [418, 75] width 5 height 10
checkbox input "true"
click at [402, 86] on input "3" at bounding box center [402, 86] width 5 height 10
checkbox input "true"
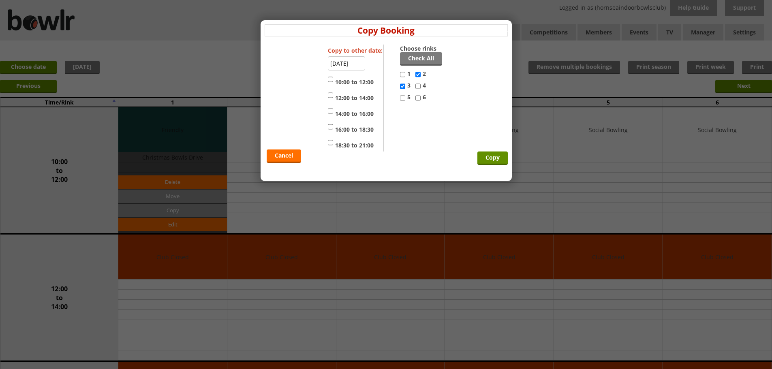
drag, startPoint x: 418, startPoint y: 88, endPoint x: 411, endPoint y: 92, distance: 7.6
click at [416, 88] on input "4" at bounding box center [418, 86] width 5 height 10
checkbox input "true"
drag, startPoint x: 403, startPoint y: 98, endPoint x: 413, endPoint y: 99, distance: 9.8
click at [405, 98] on input "5" at bounding box center [402, 98] width 5 height 10
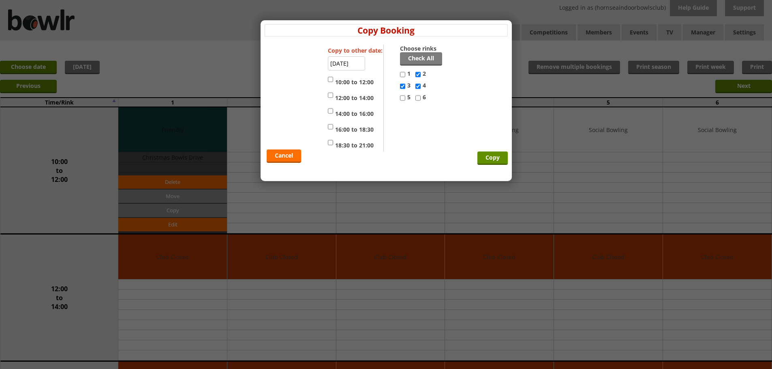
checkbox input "true"
click at [418, 98] on input "6" at bounding box center [418, 98] width 5 height 10
checkbox input "true"
click at [330, 82] on input "10:00 to 12:00" at bounding box center [330, 80] width 5 height 10
checkbox input "true"
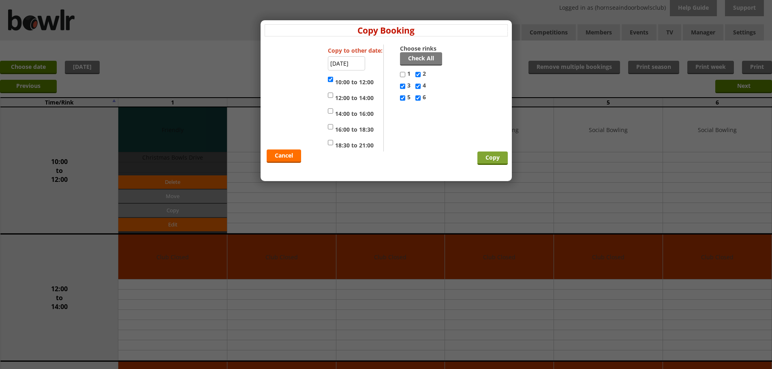
click at [497, 160] on input "Copy" at bounding box center [493, 158] width 30 height 13
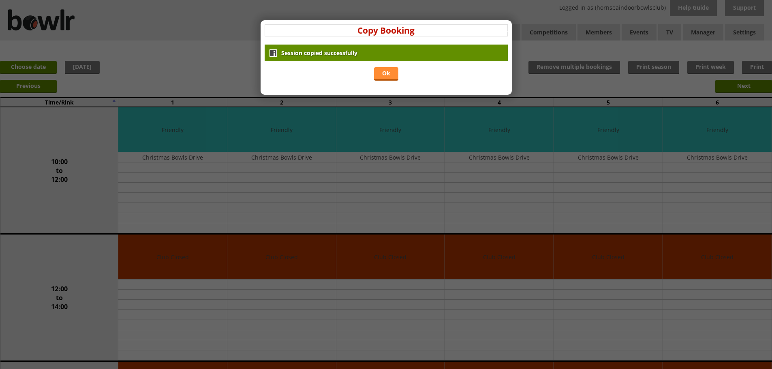
click at [379, 72] on link "Ok" at bounding box center [386, 73] width 24 height 13
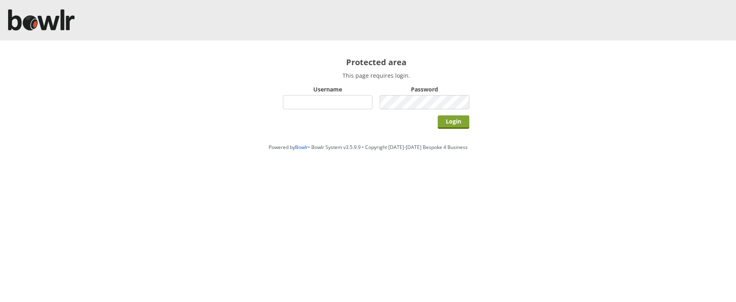
type input "hornseaindoorbowlsclub"
click at [454, 122] on input "Login" at bounding box center [454, 122] width 32 height 13
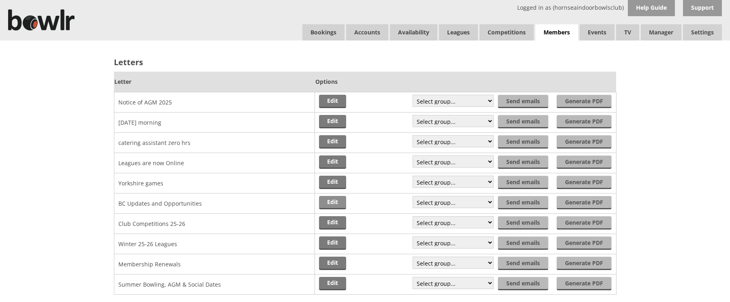
click at [326, 203] on link "Edit" at bounding box center [332, 202] width 27 height 13
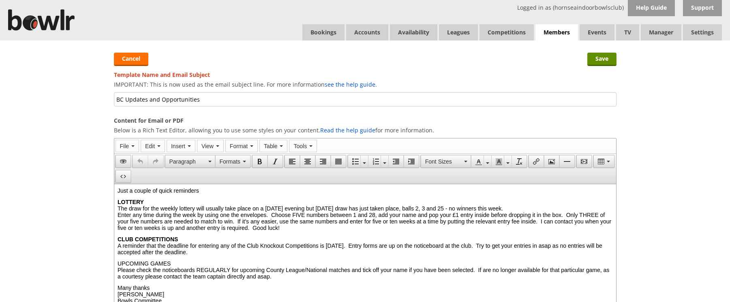
drag, startPoint x: 126, startPoint y: 99, endPoint x: 208, endPoint y: 102, distance: 81.9
click at [208, 102] on input "BC Updates and Opportunities" at bounding box center [365, 99] width 503 height 14
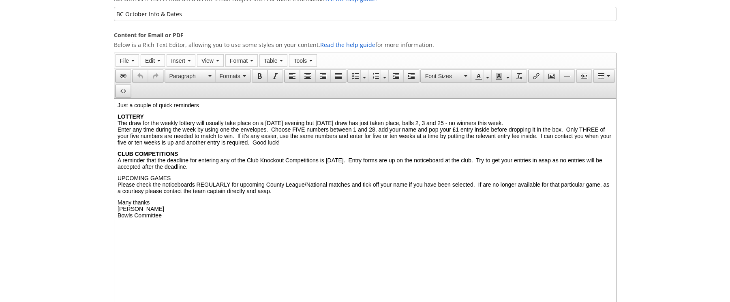
scroll to position [86, 0]
type input "BC October Info & Dates"
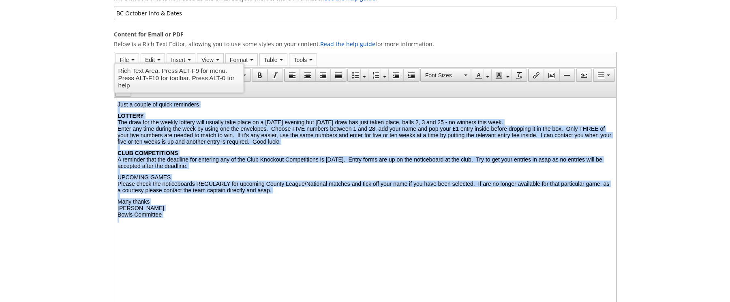
drag, startPoint x: 117, startPoint y: 104, endPoint x: 175, endPoint y: 226, distance: 135.3
click at [175, 226] on body "Just a couple of quick reminders LOTTERY The draw for the weekly lottery will u…" at bounding box center [364, 165] width 495 height 128
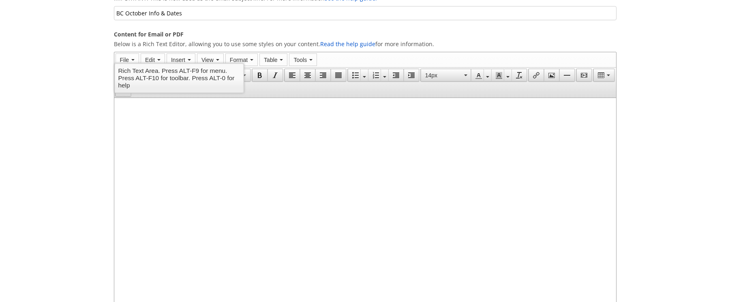
click at [172, 118] on html at bounding box center [365, 107] width 502 height 19
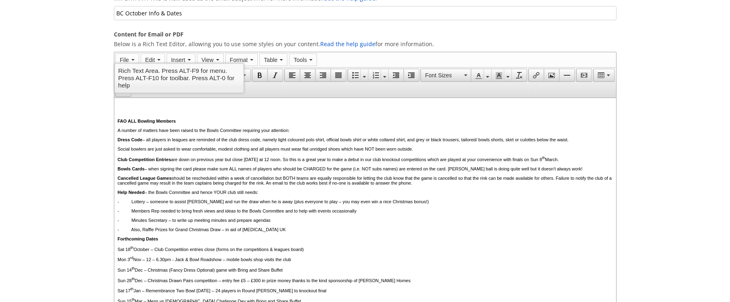
click at [118, 112] on span at bounding box center [119, 111] width 5 height 6
click at [294, 131] on p "A number of matters have been raised to the Bowls Committee requiring your atte…" at bounding box center [364, 130] width 495 height 5
click at [314, 131] on p "A number of matters have been raised to the Bowls Committee requiring your atte…" at bounding box center [364, 130] width 495 height 5
drag, startPoint x: 294, startPoint y: 133, endPoint x: 313, endPoint y: 131, distance: 20.0
click at [313, 131] on p "A number of matters have been raised to the Bowls Committee requiring your atte…" at bounding box center [364, 130] width 495 height 5
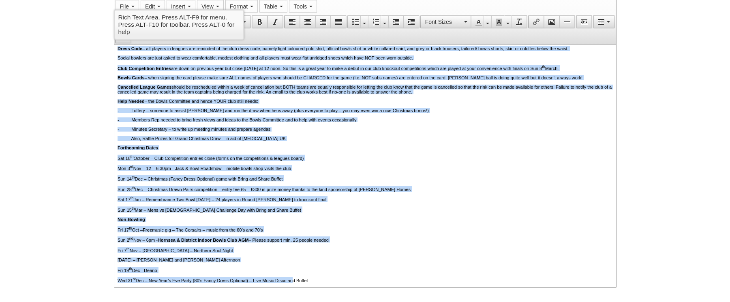
scroll to position [207, 0]
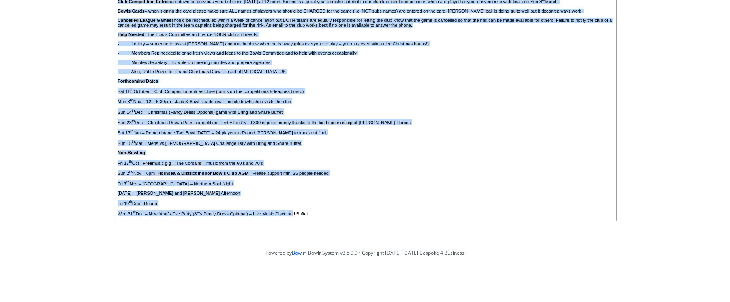
drag, startPoint x: 117, startPoint y: 1, endPoint x: 516, endPoint y: 199, distance: 445.1
click at [400, 221] on html "FAO ALL Bowling Members A number of matters have been raised to the Bowls Commi…" at bounding box center [365, 80] width 502 height 281
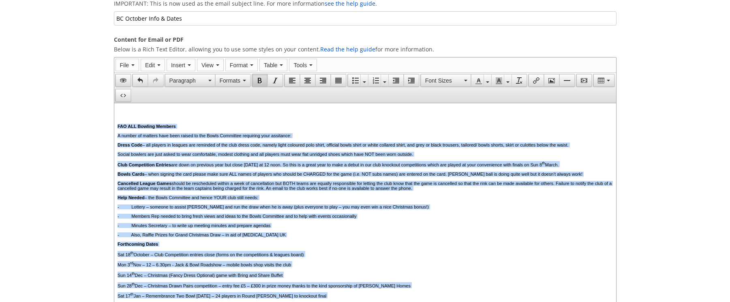
scroll to position [59, 0]
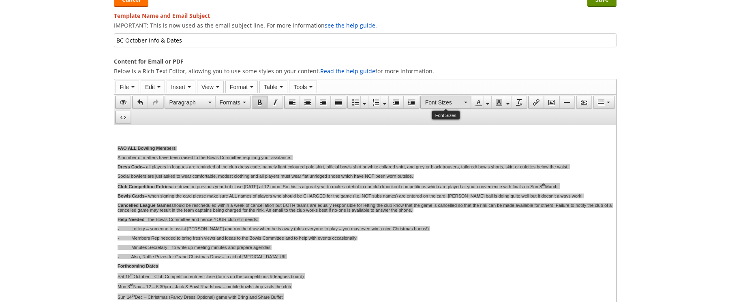
click at [464, 104] on button "Font Sizes" at bounding box center [446, 102] width 50 height 13
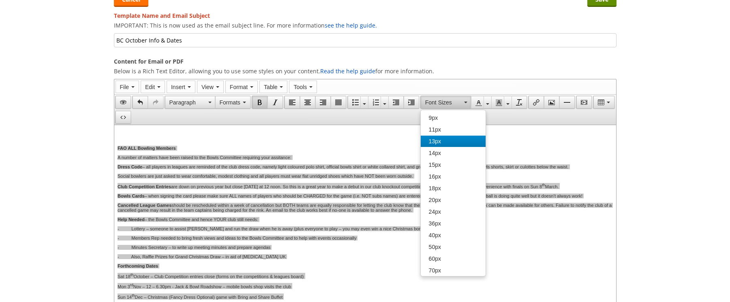
click at [452, 139] on div "13px" at bounding box center [453, 141] width 65 height 11
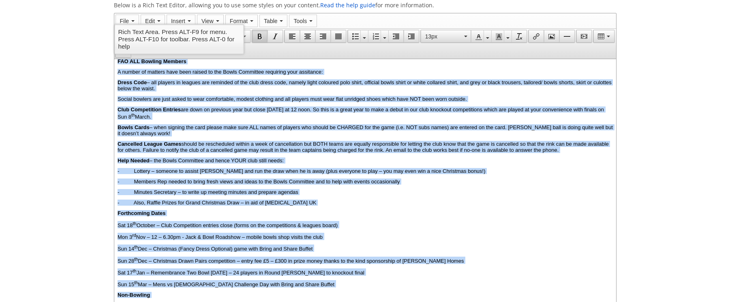
scroll to position [0, 0]
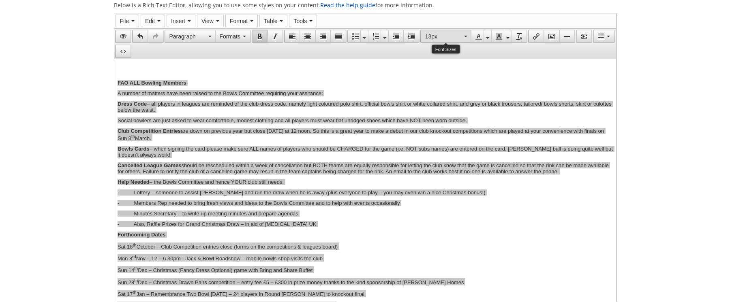
click at [468, 35] on button "13px" at bounding box center [446, 36] width 50 height 13
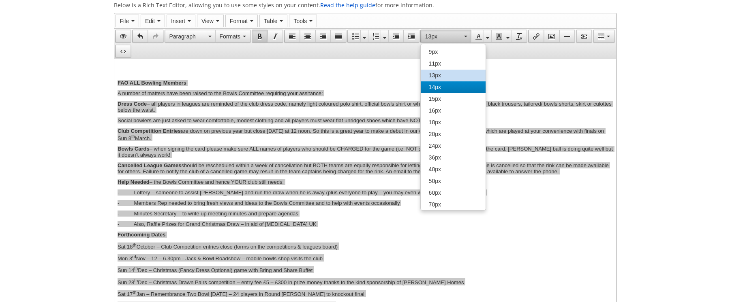
click at [439, 88] on span "14px" at bounding box center [435, 87] width 12 height 6
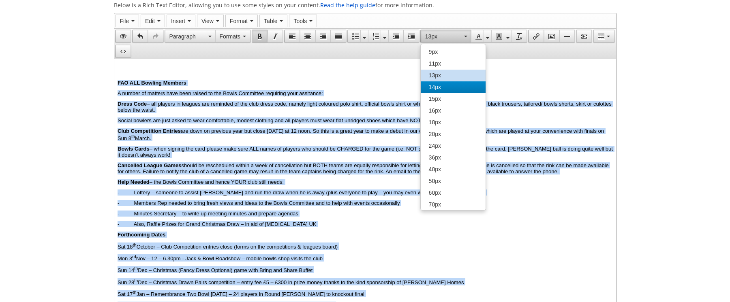
scroll to position [21, 0]
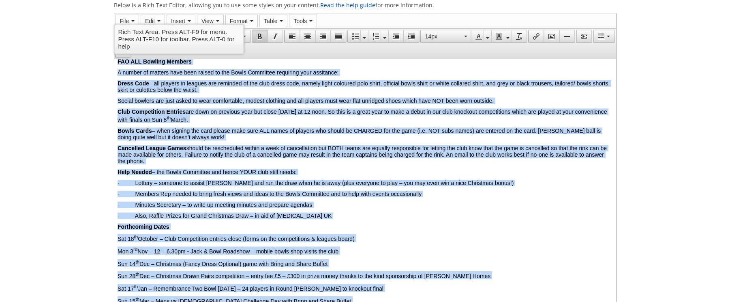
click at [588, 73] on p "A number of matters have been raised to the Bowls Committee requiring your assi…" at bounding box center [364, 72] width 495 height 6
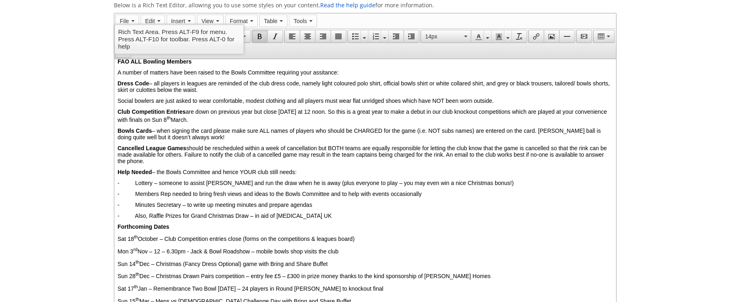
drag, startPoint x: 233, startPoint y: 84, endPoint x: 241, endPoint y: 103, distance: 20.6
click at [234, 85] on span "Dress Code – all players in leagues are reminded of the club dress code, namely…" at bounding box center [363, 86] width 492 height 13
click at [368, 219] on p "- Also, Raffle Prizes for Grand Christmas Draw – in aid of Muscular Dystrophy UK" at bounding box center [364, 216] width 495 height 6
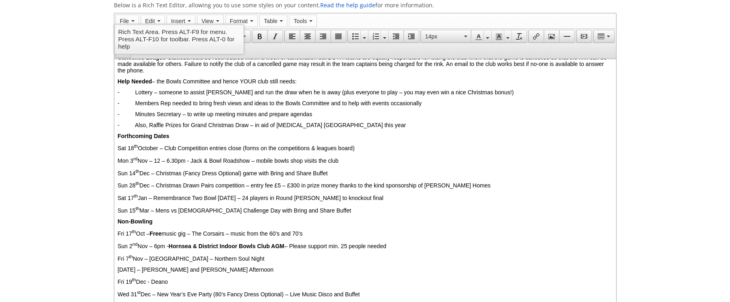
scroll to position [126, 0]
drag, startPoint x: 181, startPoint y: 242, endPoint x: 422, endPoint y: 235, distance: 240.9
click at [432, 242] on p "Sun 2 nd Nov – 6pm - Hornsea & District Indoor Bowls Club AGM – Please support …" at bounding box center [364, 246] width 495 height 8
click at [343, 259] on p "Fri 7 th Nov – Venus – Northern Soul Night" at bounding box center [364, 258] width 495 height 8
click at [488, 35] on button "Text color" at bounding box center [487, 36] width 7 height 13
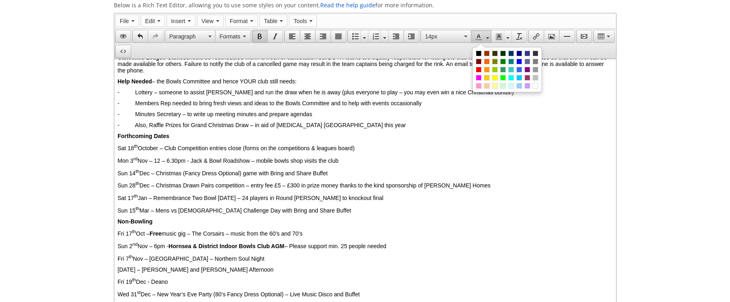
click at [519, 61] on div at bounding box center [519, 62] width 6 height 6
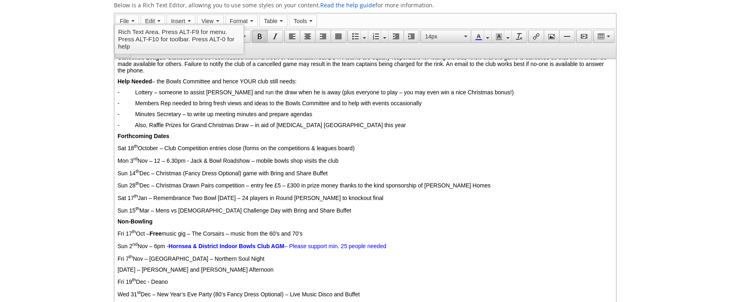
click at [480, 182] on span "Sun 28 th Dec – Christmas Drawn Pairs competition – entry fee £5 – £300 in priz…" at bounding box center [303, 185] width 373 height 6
drag, startPoint x: 118, startPoint y: 246, endPoint x: 178, endPoint y: 238, distance: 60.6
click at [178, 238] on div "FAO ALL Bowling Members A number of matters have been raised to the Bowls Commi…" at bounding box center [364, 127] width 495 height 341
click at [478, 39] on icon "Text color" at bounding box center [479, 36] width 6 height 6
click at [382, 214] on div "FAO ALL Bowling Members A number of matters have been raised to the Bowls Commi…" at bounding box center [364, 127] width 495 height 341
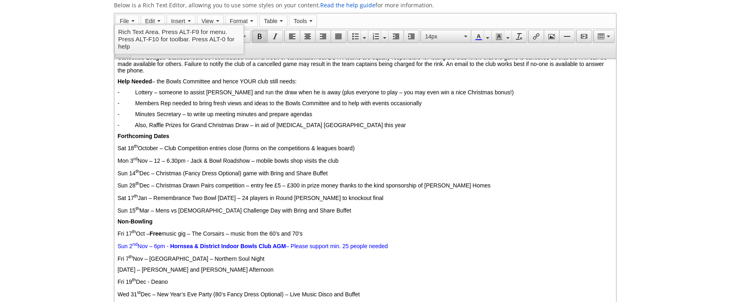
click at [243, 257] on p "Fri 7 th Nov – Venus – Northern Soul Night" at bounding box center [364, 258] width 495 height 8
drag, startPoint x: 614, startPoint y: 219, endPoint x: 848, endPoint y: 299, distance: 247.6
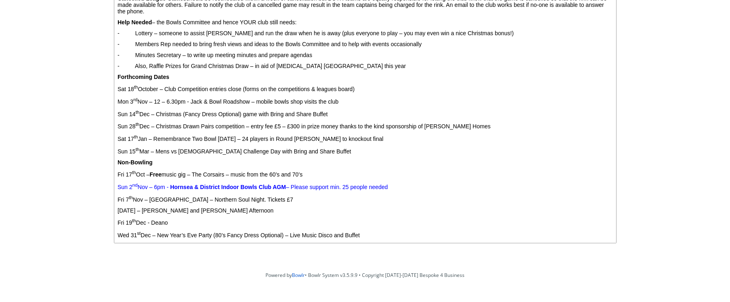
scroll to position [185, 0]
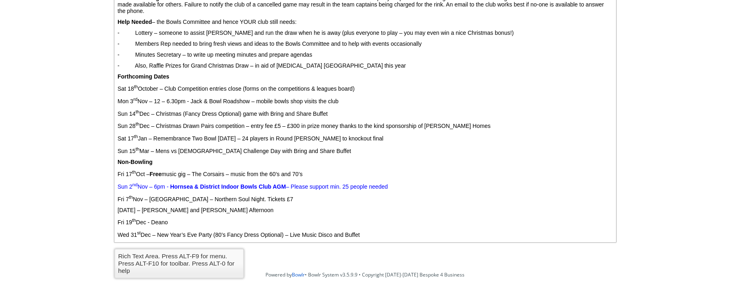
click at [398, 233] on p "Wed 31 st Dec – New Year’s Eve Party (80’s Fancy Dress Optional) – Live Music D…" at bounding box center [364, 234] width 495 height 8
click at [181, 225] on p "Fri 19 th Dec - Deano" at bounding box center [364, 222] width 495 height 8
click at [156, 222] on span "Fri 19 th Dec - Deano" at bounding box center [142, 222] width 50 height 6
click at [385, 159] on p "Non-Bowling" at bounding box center [364, 162] width 495 height 6
click at [236, 222] on p "Fri 19 th Dec - Get festive with Deano" at bounding box center [364, 222] width 495 height 8
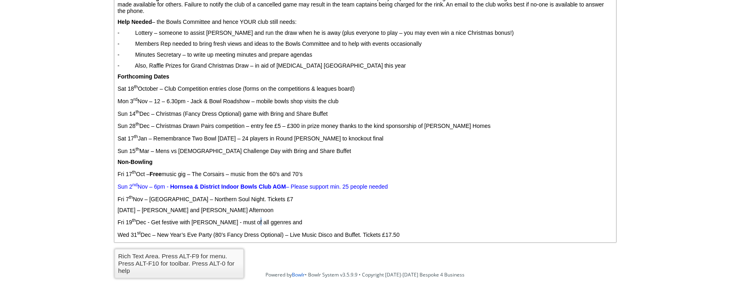
click at [266, 222] on span "Fri 19 th Dec - Get festive with Deano - must of all ggenres and" at bounding box center [209, 222] width 185 height 6
click at [300, 222] on p "Fri 19 th Dec - Get festive with Deano - must of all genres and" at bounding box center [364, 222] width 495 height 8
click at [244, 223] on span "Fri 19 th Dec - Get festive with Deano - must of all genres" at bounding box center [187, 222] width 141 height 6
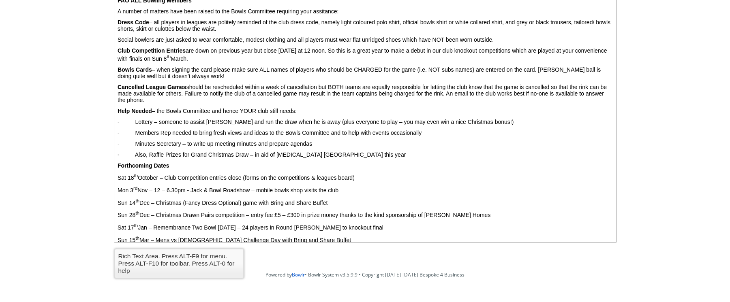
scroll to position [0, 0]
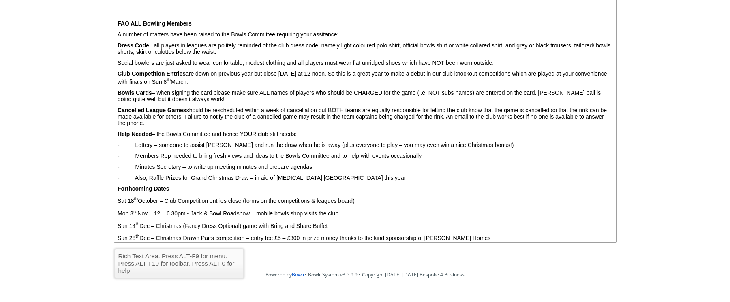
click at [128, 12] on div "FAO ALL Bowling Members A number of matters have been raised to the Bowls Commi…" at bounding box center [364, 179] width 495 height 341
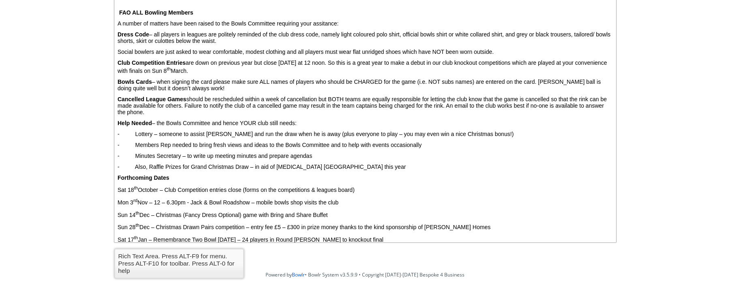
click at [334, 116] on p "Cancelled League Games should be rescheduled within a week of cancellation but …" at bounding box center [364, 105] width 495 height 19
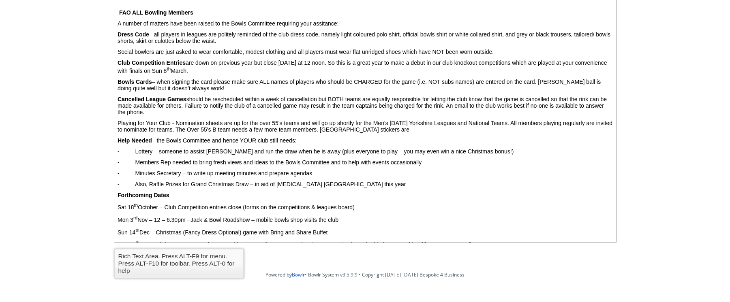
drag, startPoint x: 461, startPoint y: 134, endPoint x: 576, endPoint y: 134, distance: 115.1
click at [576, 133] on p "Playing for Your Club - Nomination sheets are up for the over 55's teams and wi…" at bounding box center [364, 126] width 495 height 13
click at [132, 133] on span "Playing for Your Club - Nomination sheets are up for the over 55's teams and wi…" at bounding box center [364, 126] width 495 height 13
click at [249, 133] on p "Playing for Your Club - Nomination sheets are up for the over 55's teams and wi…" at bounding box center [364, 126] width 495 height 13
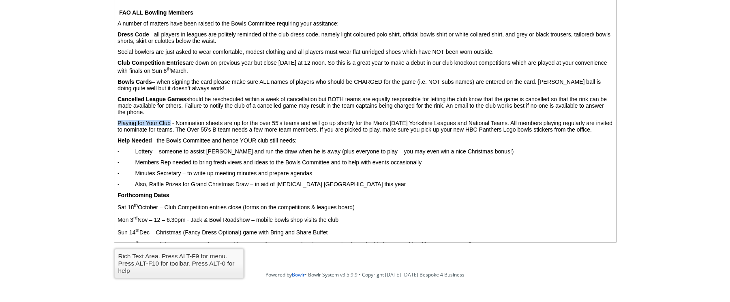
drag, startPoint x: 118, startPoint y: 127, endPoint x: 176, endPoint y: 126, distance: 57.6
click at [176, 126] on span "Playing for Your Club - Nomination sheets are up for the over 55's teams and wi…" at bounding box center [364, 126] width 495 height 13
click at [338, 24] on span "A number of matters have been raised to the Bowls Committee requiring your assi…" at bounding box center [227, 23] width 221 height 6
click at [341, 24] on span "A number of matters have been raised to the Bowls Committee requiring your assi…" at bounding box center [229, 23] width 224 height 6
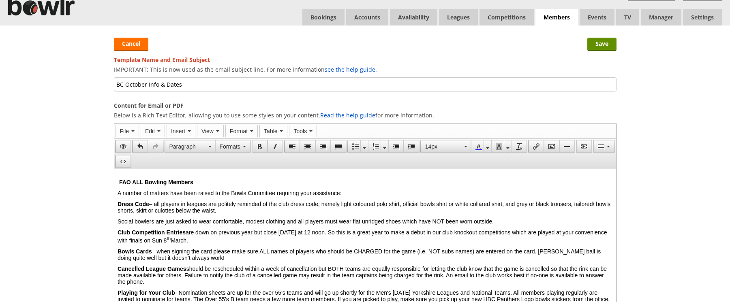
scroll to position [18, 0]
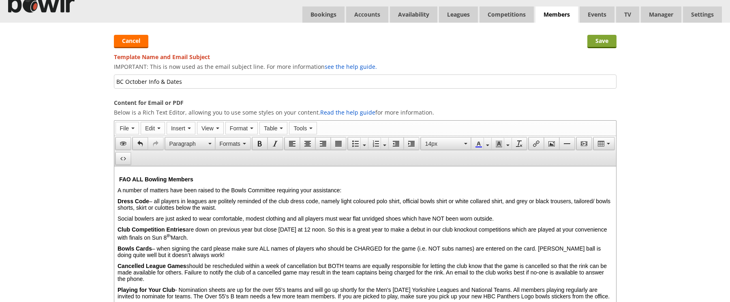
click at [606, 43] on input "Save" at bounding box center [601, 41] width 29 height 13
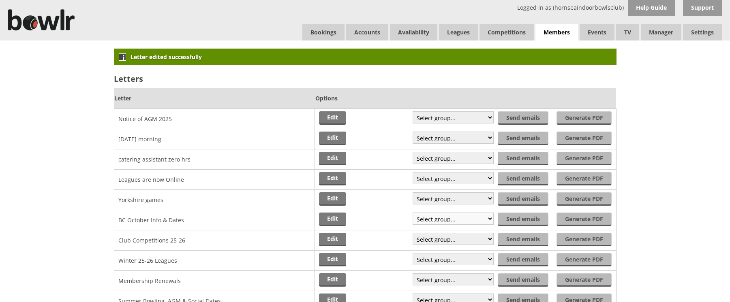
click at [486, 219] on select "Select group... Saved filter - Everyone Saved filter - Pending Saved filter - 6…" at bounding box center [453, 219] width 81 height 12
select select "21"
click at [413, 213] on select "Select group... Saved filter - Everyone Saved filter - Pending Saved filter - 6…" at bounding box center [453, 219] width 81 height 12
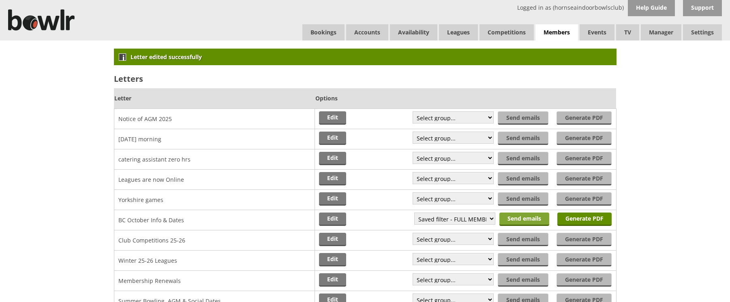
click at [527, 218] on input "Send emails" at bounding box center [524, 219] width 50 height 13
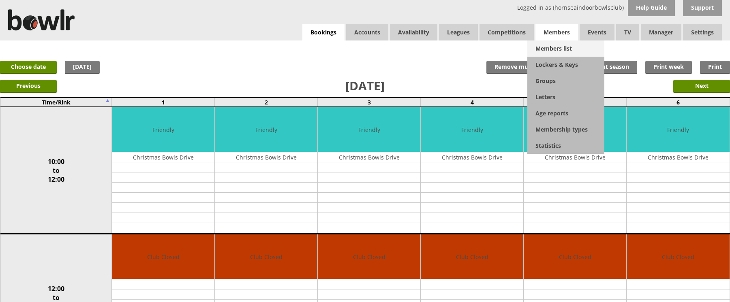
click at [556, 50] on link "Members list" at bounding box center [565, 49] width 77 height 16
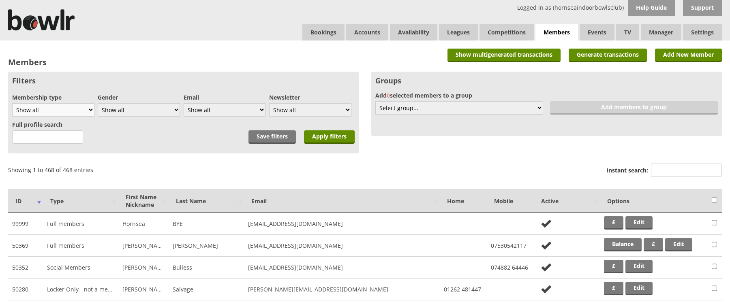
click at [88, 111] on select "Show all Full members Rollabowl Juniors Social Members Student Pending Left R.I…" at bounding box center [53, 109] width 82 height 13
select select "1"
click at [12, 103] on select "Show all Full members Rollabowl Juniors Social Members Student Pending Left R.I…" at bounding box center [53, 109] width 82 height 13
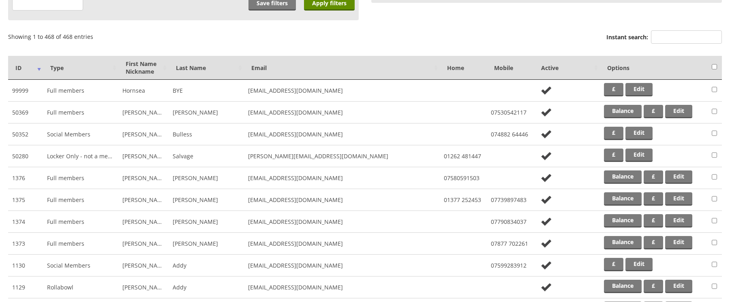
scroll to position [178, 0]
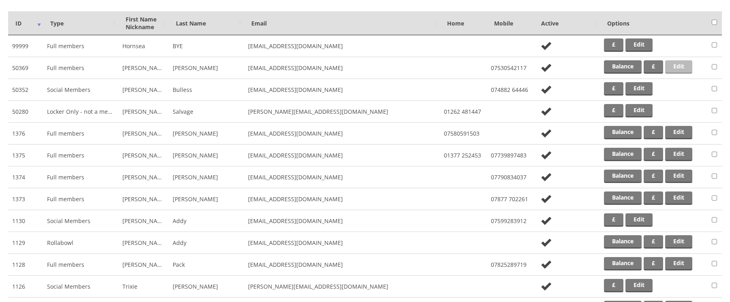
click at [680, 66] on link "Edit" at bounding box center [678, 66] width 27 height 13
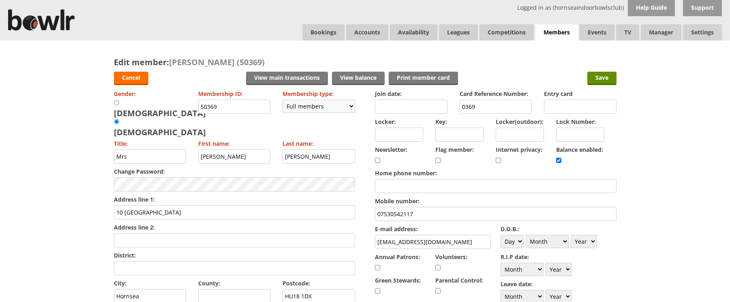
click at [348, 105] on select "Please choose Full members Rollabowl Juniors Social Members Student Pending Lef…" at bounding box center [319, 106] width 73 height 13
select select "7"
click at [283, 100] on select "Please choose Full members Rollabowl Juniors Social Members Student Pending Lef…" at bounding box center [319, 106] width 73 height 13
checkbox input "false"
click at [600, 76] on input "Save" at bounding box center [601, 78] width 29 height 13
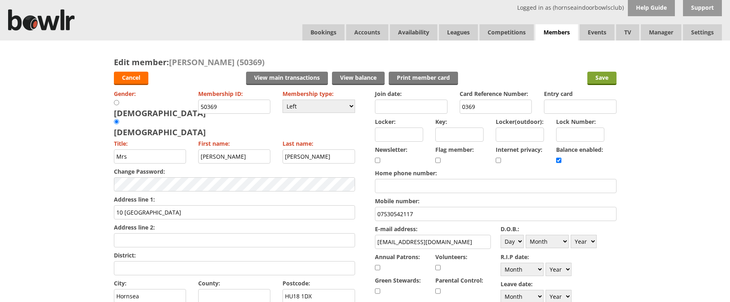
click at [602, 79] on input "Save" at bounding box center [601, 78] width 29 height 13
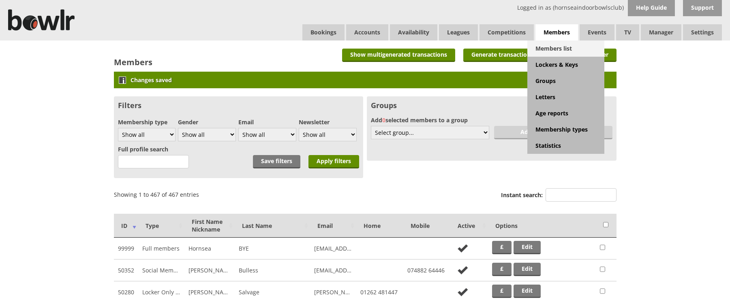
click at [547, 49] on link "Members list" at bounding box center [565, 49] width 77 height 16
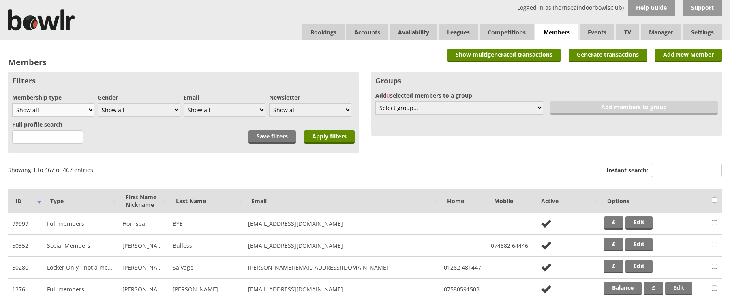
click at [88, 108] on select "Show all Full members Rollabowl Juniors Social Members Student Pending Left R.I…" at bounding box center [53, 109] width 82 height 13
select select "1"
click at [12, 103] on select "Show all Full members Rollabowl Juniors Social Members Student Pending Left R.I…" at bounding box center [53, 109] width 82 height 13
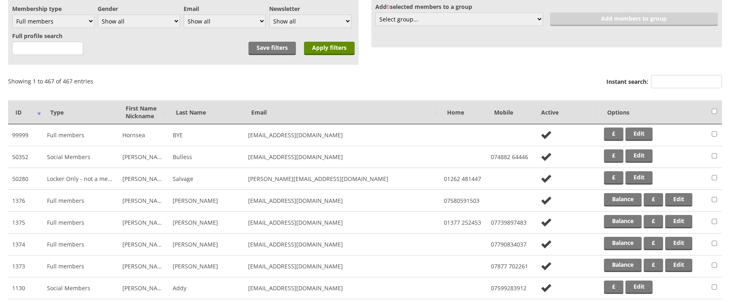
scroll to position [103, 0]
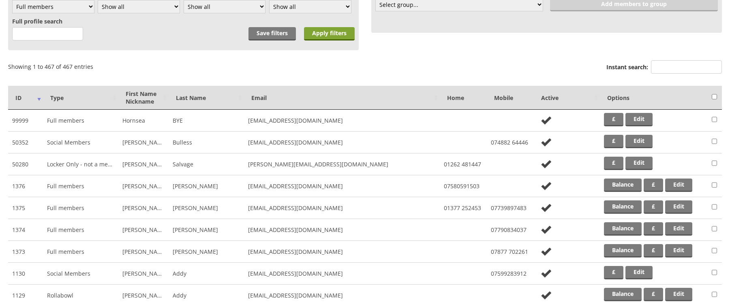
click at [323, 36] on input "Apply filters" at bounding box center [329, 33] width 51 height 13
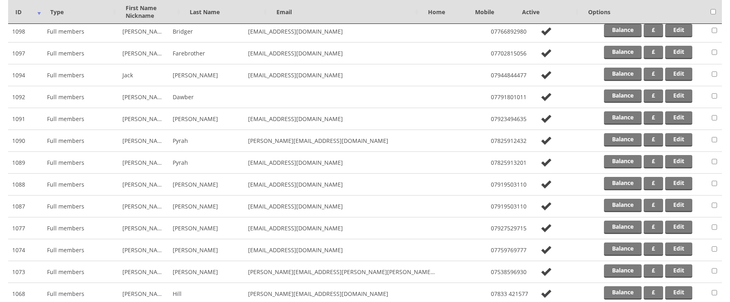
scroll to position [739, 0]
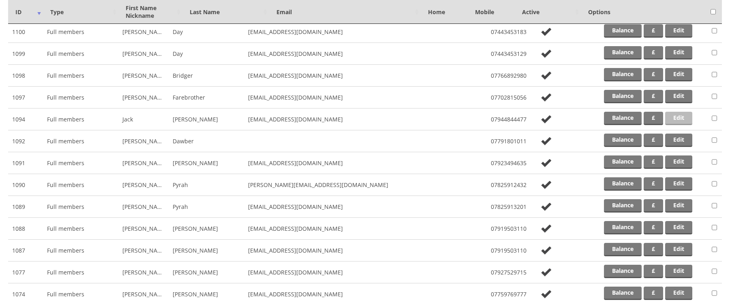
click at [679, 118] on link "Edit" at bounding box center [678, 118] width 27 height 13
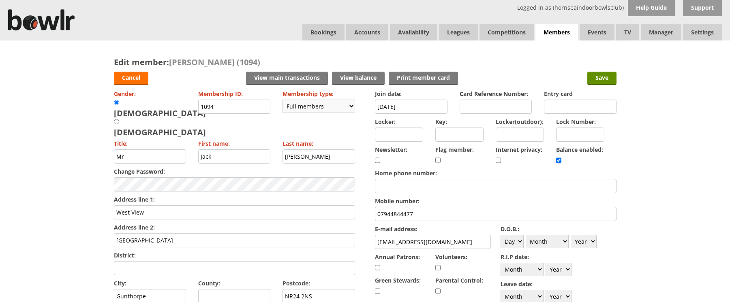
click at [351, 106] on select "Please choose Full members Rollabowl Juniors Social Members Student Pending Lef…" at bounding box center [319, 106] width 73 height 13
select select "7"
click at [283, 100] on select "Please choose Full members Rollabowl Juniors Social Members Student Pending Lef…" at bounding box center [319, 106] width 73 height 13
checkbox input "false"
click at [600, 76] on input "Save" at bounding box center [601, 78] width 29 height 13
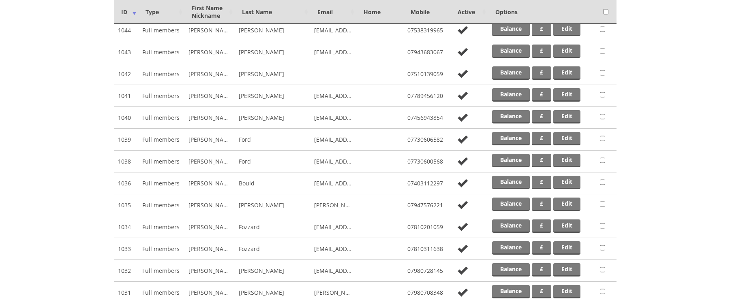
scroll to position [1292, 0]
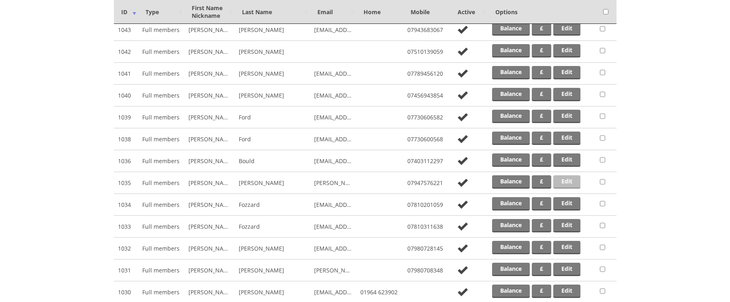
click at [563, 185] on link "Edit" at bounding box center [566, 182] width 27 height 13
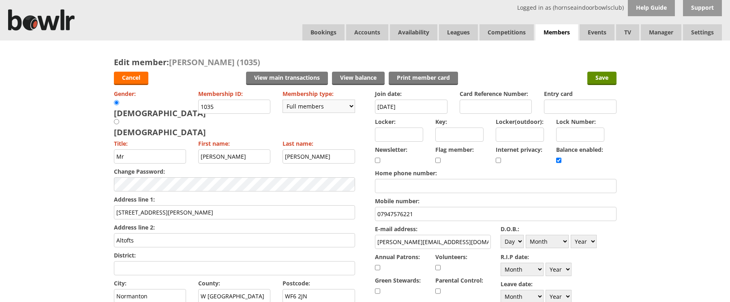
click at [351, 103] on select "Please choose Full members Rollabowl Juniors Social Members Student Pending Lef…" at bounding box center [319, 106] width 73 height 13
select select "7"
click at [283, 100] on select "Please choose Full members Rollabowl Juniors Social Members Student Pending Lef…" at bounding box center [319, 106] width 73 height 13
checkbox input "false"
click at [603, 82] on input "Save" at bounding box center [601, 78] width 29 height 13
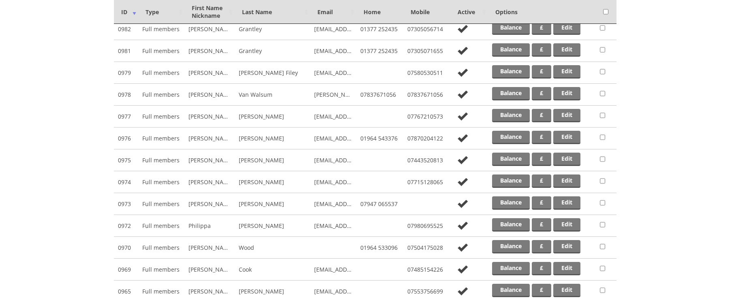
scroll to position [2256, 0]
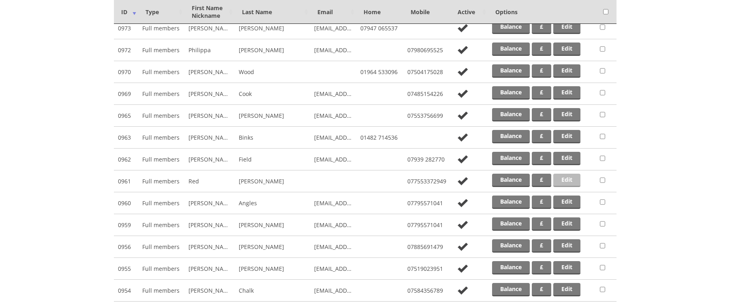
click at [564, 183] on link "Edit" at bounding box center [566, 180] width 27 height 13
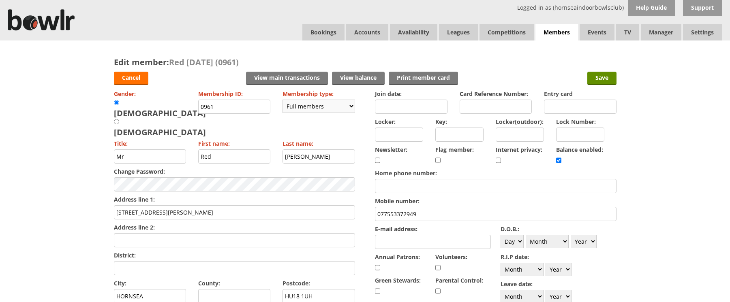
click at [345, 106] on select "Please choose Full members Rollabowl Juniors Social Members Student Pending Lef…" at bounding box center [319, 106] width 73 height 13
select select "7"
click at [283, 100] on select "Please choose Full members Rollabowl Juniors Social Members Student Pending Lef…" at bounding box center [319, 106] width 73 height 13
checkbox input "false"
click at [600, 77] on input "Save" at bounding box center [601, 78] width 29 height 13
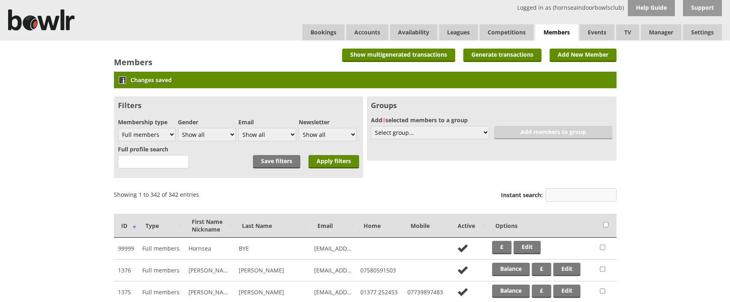
click at [577, 198] on input "Instant search:" at bounding box center [581, 195] width 71 height 13
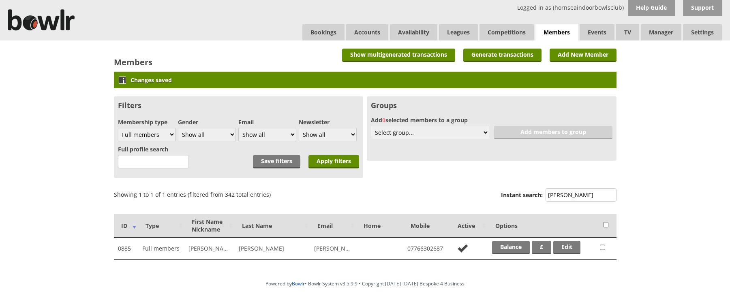
type input "kay"
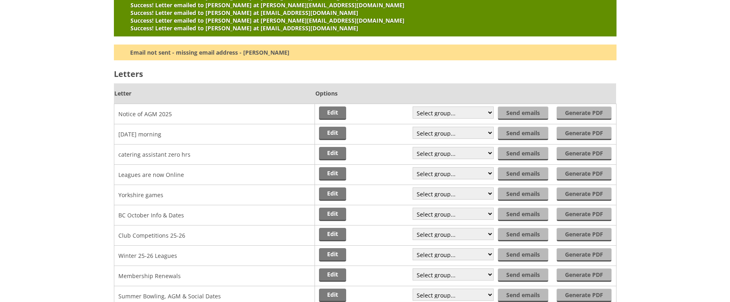
scroll to position [2598, 0]
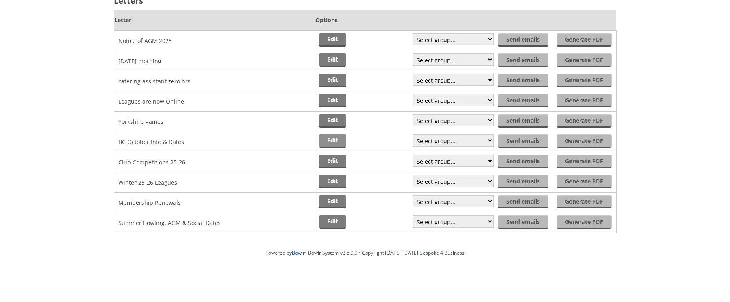
click at [330, 137] on link "Edit" at bounding box center [332, 141] width 27 height 13
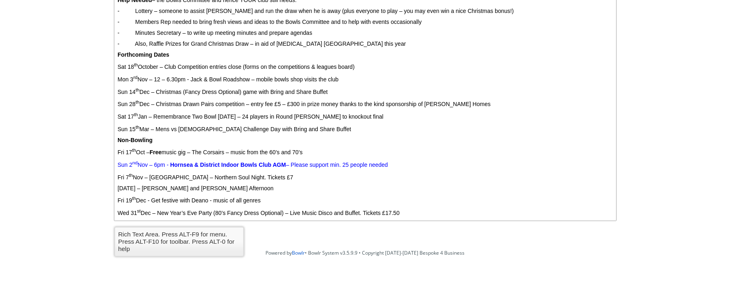
scroll to position [139, 0]
drag, startPoint x: 118, startPoint y: 149, endPoint x: 133, endPoint y: 146, distance: 15.6
click at [133, 148] on p "[DATE] – Free music gig – The Corsairs – music from the 60’s and 70’s" at bounding box center [364, 152] width 495 height 8
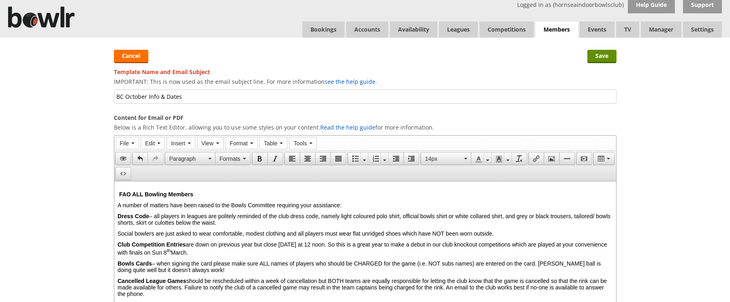
scroll to position [0, 0]
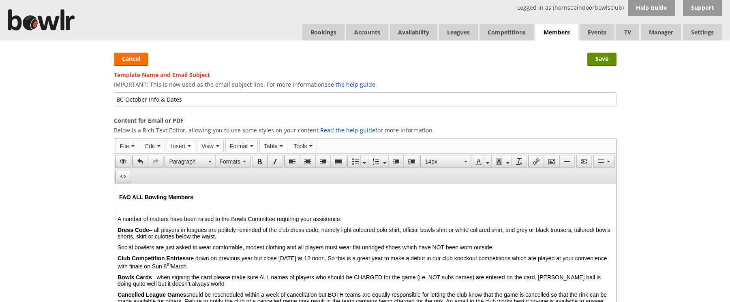
click at [130, 210] on p at bounding box center [364, 208] width 495 height 6
click at [604, 58] on input "Save" at bounding box center [601, 59] width 29 height 13
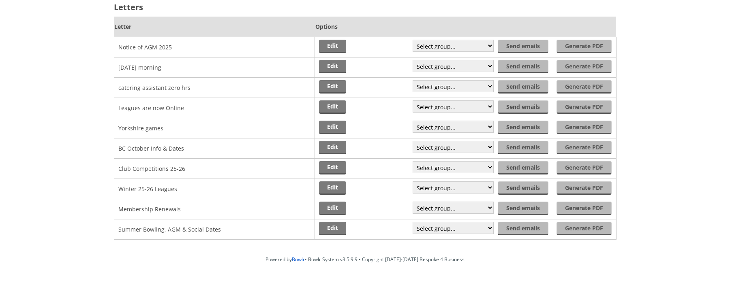
scroll to position [78, 0]
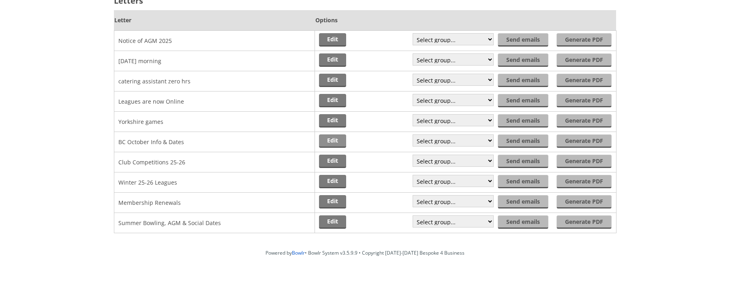
click at [329, 138] on link "Edit" at bounding box center [332, 141] width 27 height 13
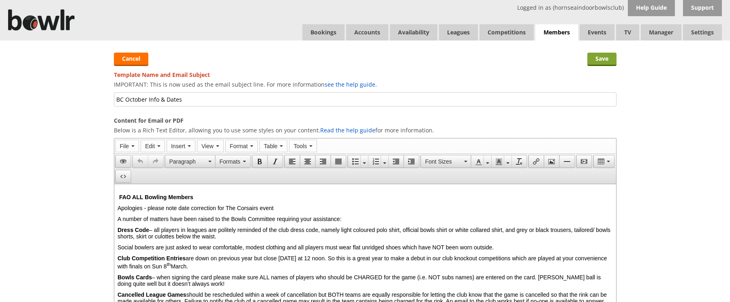
click at [598, 58] on input "Save" at bounding box center [601, 59] width 29 height 13
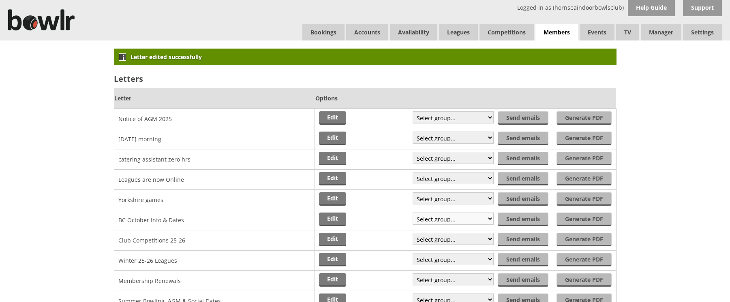
click at [488, 218] on select "Select group... Saved filter - Everyone Saved filter - Pending Saved filter - 6…" at bounding box center [453, 219] width 81 height 12
select select "21"
click at [413, 213] on select "Select group... Saved filter - Everyone Saved filter - Pending Saved filter - 6…" at bounding box center [453, 219] width 81 height 12
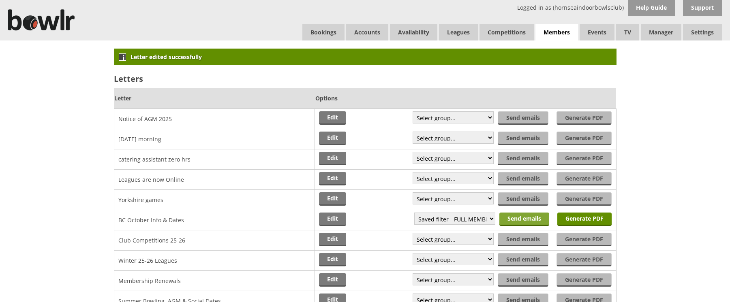
click at [529, 217] on input "Send emails" at bounding box center [524, 219] width 50 height 13
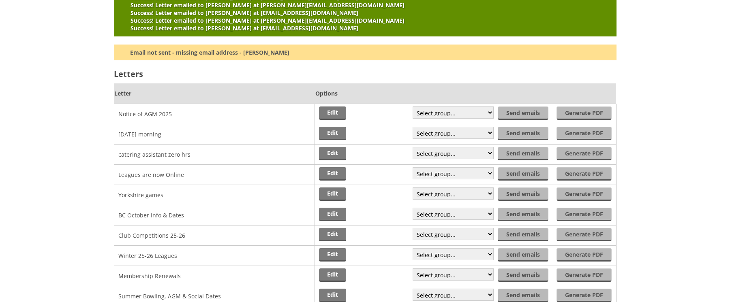
scroll to position [2598, 0]
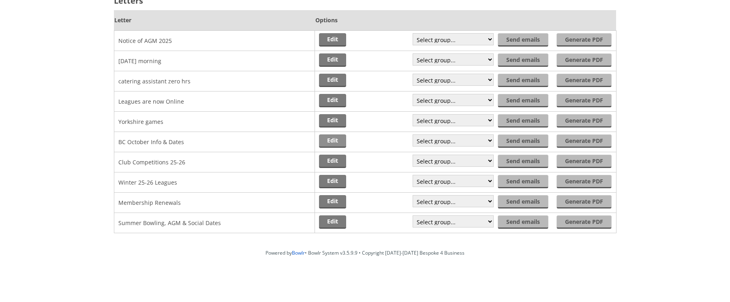
click at [331, 139] on link "Edit" at bounding box center [332, 141] width 27 height 13
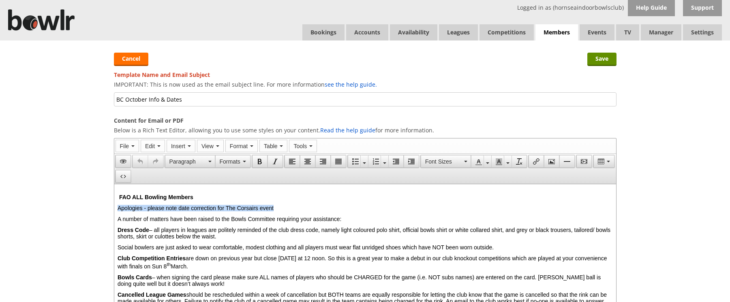
drag, startPoint x: 297, startPoint y: 208, endPoint x: 112, endPoint y: 206, distance: 185.3
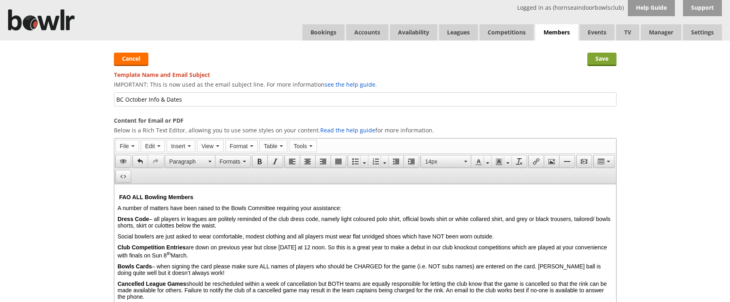
click at [597, 62] on input "Save" at bounding box center [601, 59] width 29 height 13
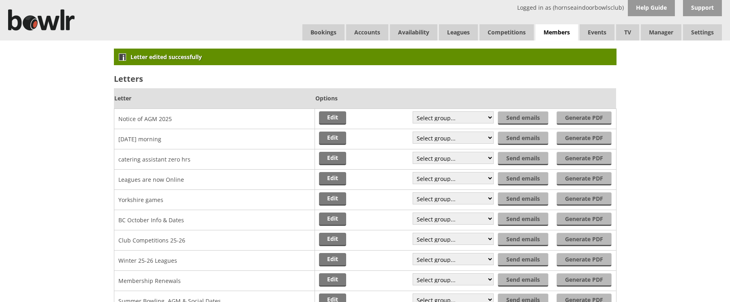
click at [499, 227] on td "Edit Generate PDF Send emails Select group... Saved filter - Everyone Saved fil…" at bounding box center [465, 220] width 301 height 20
click at [487, 219] on select "Select group... Saved filter - Everyone Saved filter - Pending Saved filter - 6…" at bounding box center [453, 219] width 81 height 12
select select "15"
click at [413, 213] on select "Select group... Saved filter - Everyone Saved filter - Pending Saved filter - 6…" at bounding box center [453, 219] width 81 height 12
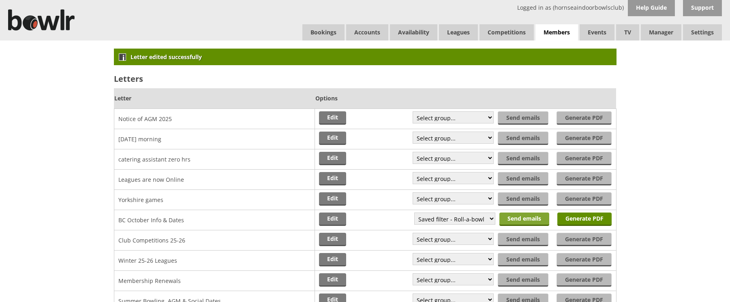
click at [522, 218] on input "Send emails" at bounding box center [524, 219] width 50 height 13
